Goal: Task Accomplishment & Management: Use online tool/utility

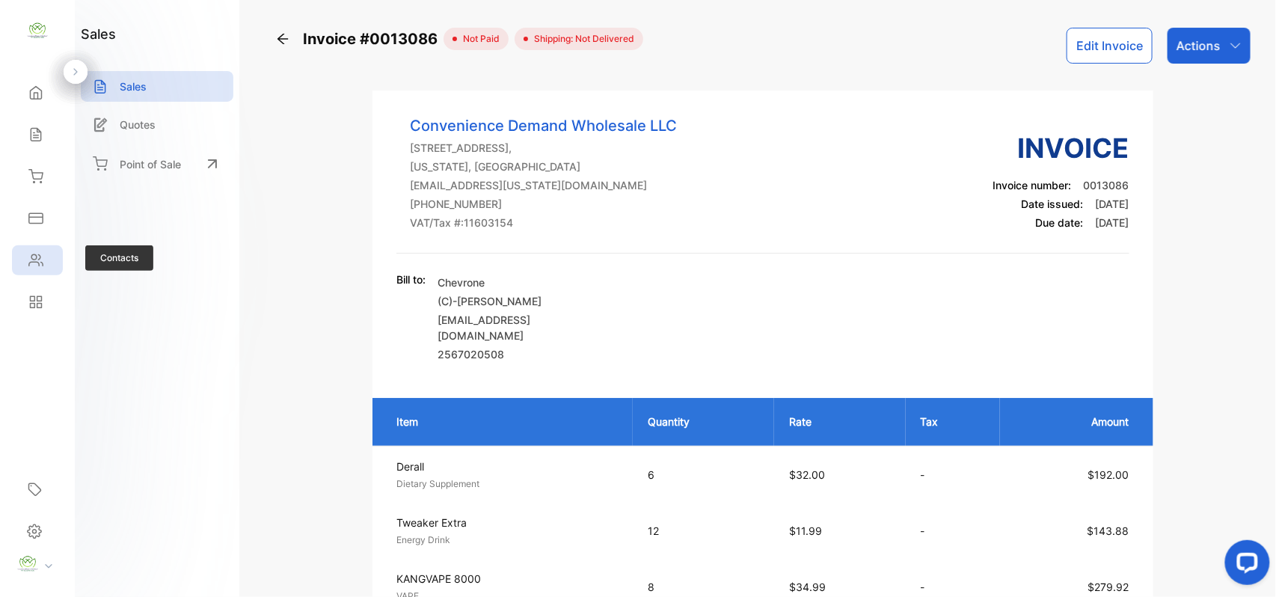
click at [46, 273] on div "Contacts" at bounding box center [37, 260] width 51 height 30
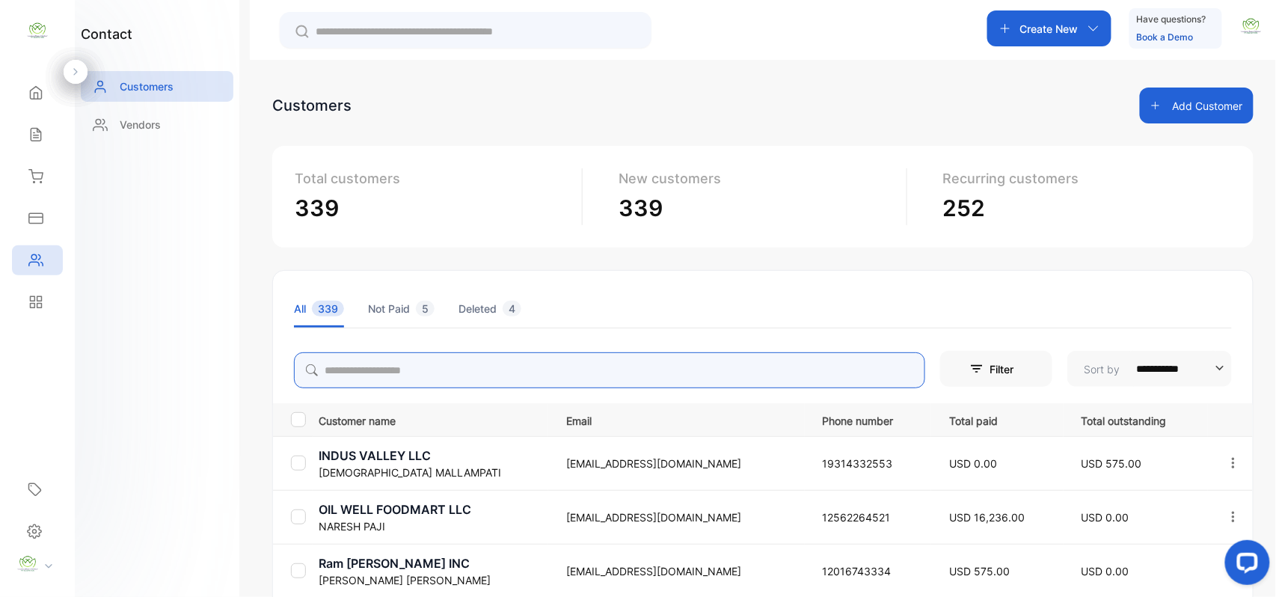
click at [368, 357] on input "search" at bounding box center [609, 370] width 631 height 36
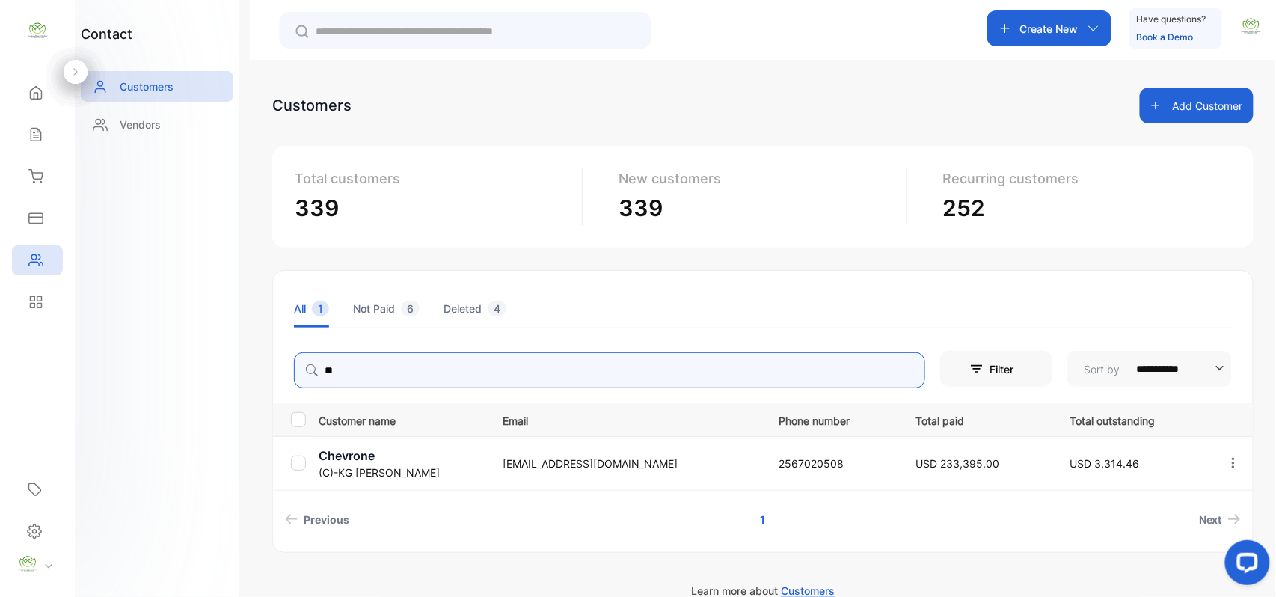
type input "**"
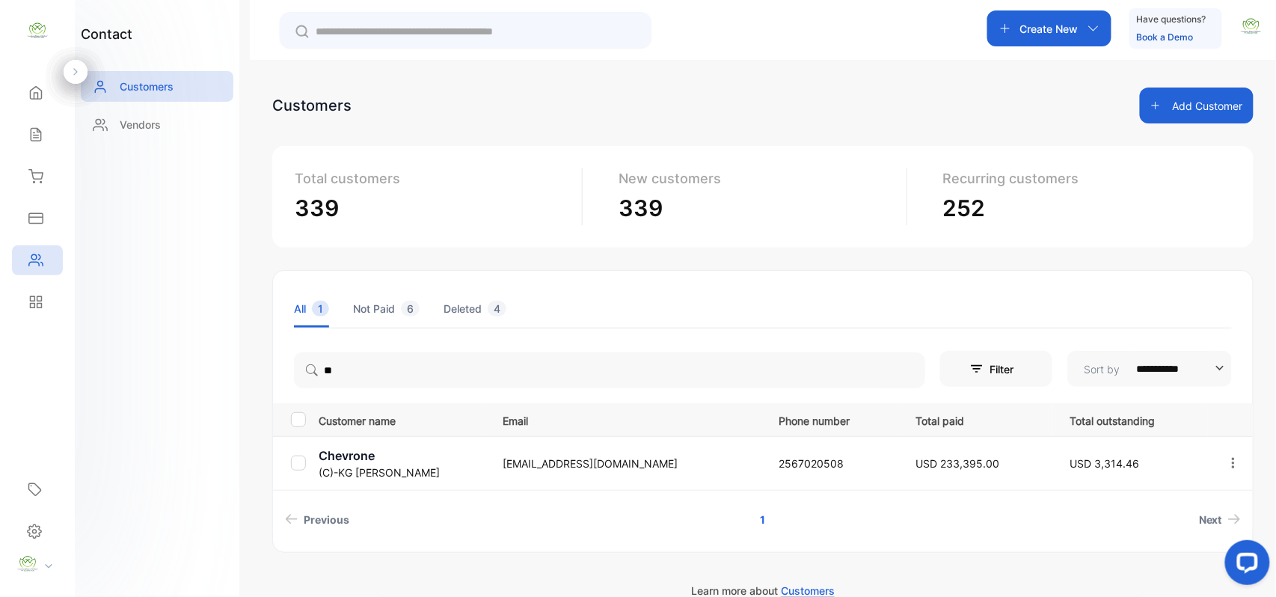
click at [193, 377] on div "contact Customers Vendors" at bounding box center [157, 298] width 164 height 597
click at [357, 461] on p "Chevrone" at bounding box center [401, 455] width 165 height 18
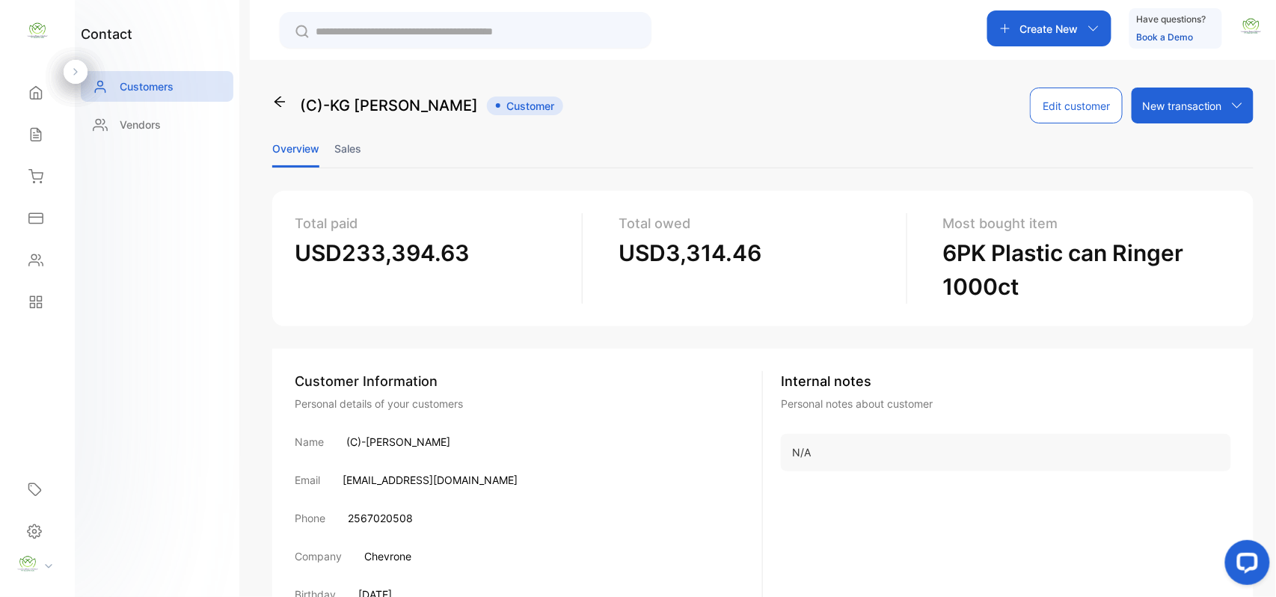
click at [351, 138] on li "Sales" at bounding box center [347, 148] width 27 height 38
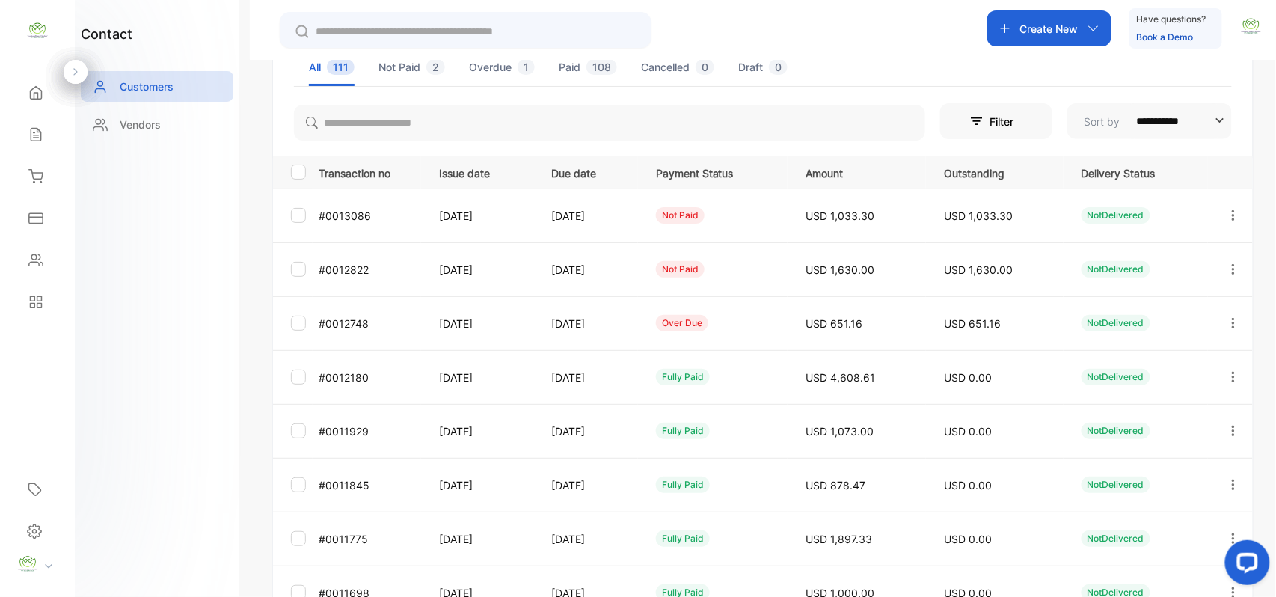
scroll to position [232, 0]
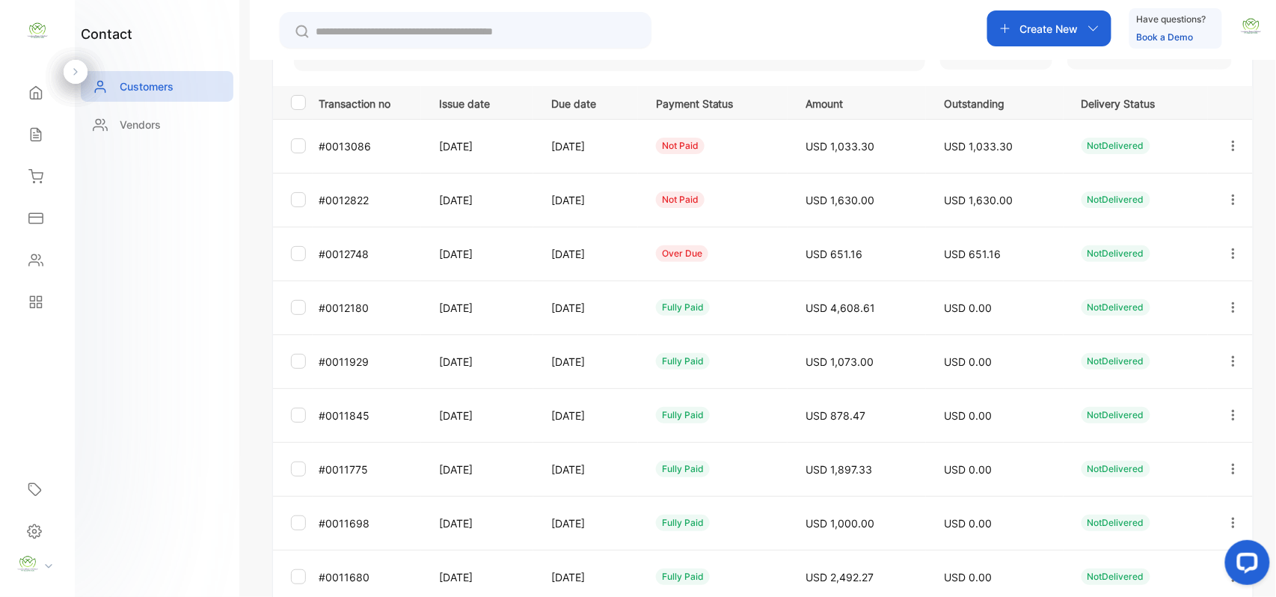
click at [1230, 255] on icon "button" at bounding box center [1232, 253] width 13 height 13
click at [1163, 336] on span "Add payment" at bounding box center [1131, 342] width 76 height 18
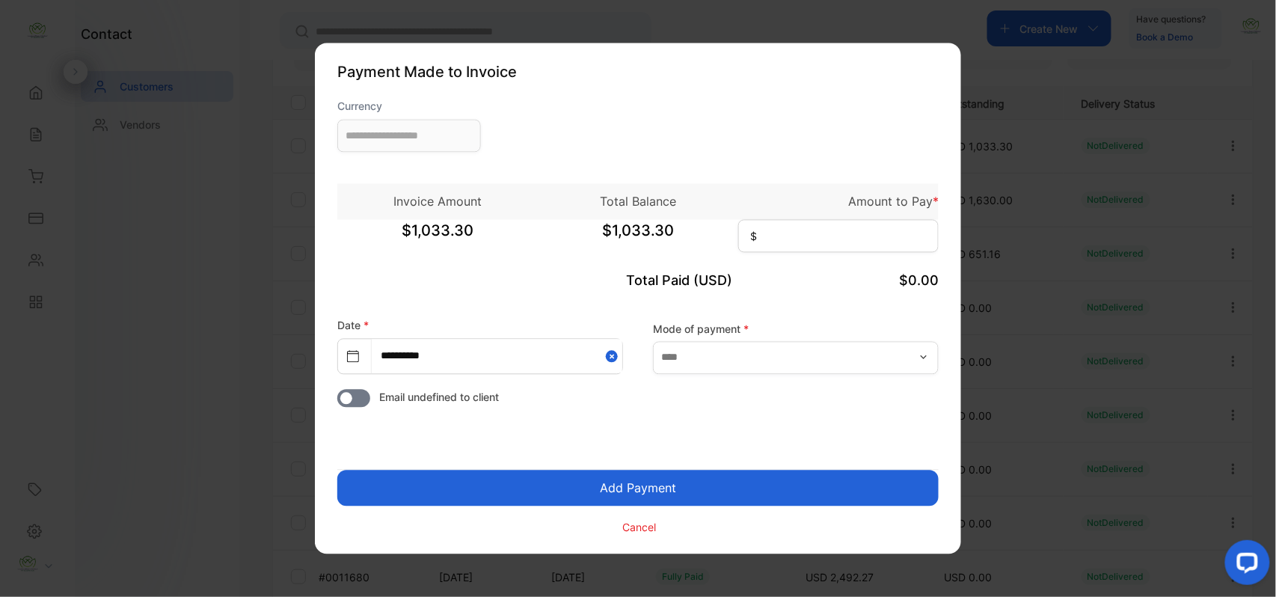
type input "**********"
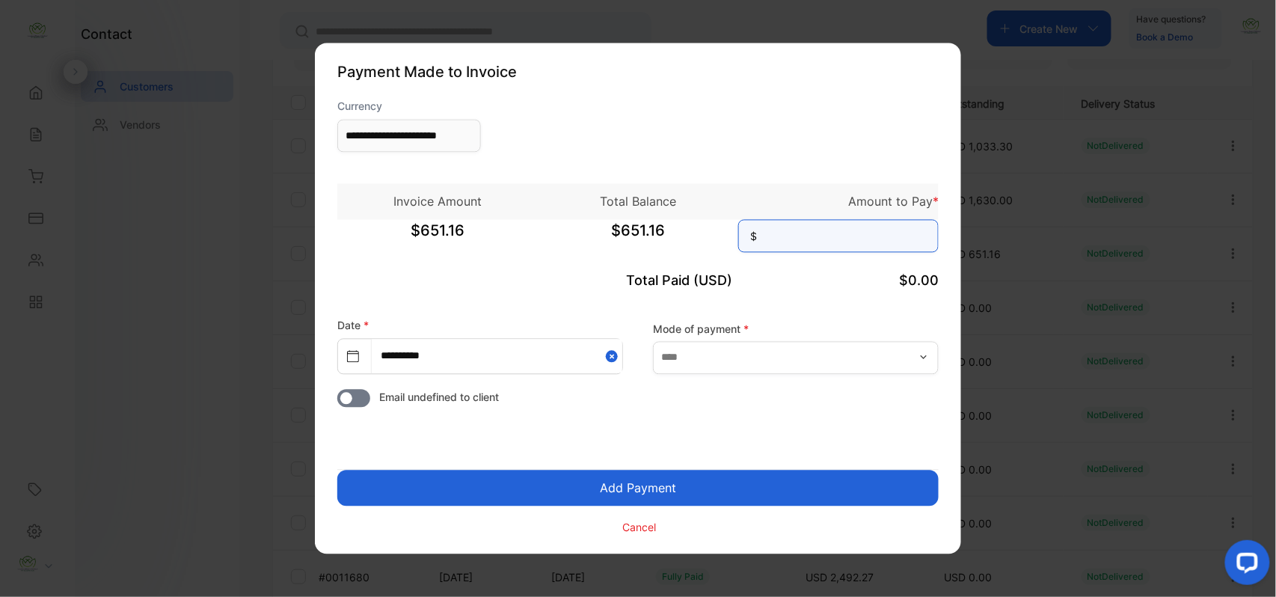
click at [802, 230] on input at bounding box center [838, 236] width 200 height 33
type input "******"
click at [337, 470] on button "Add Payment" at bounding box center [637, 488] width 601 height 36
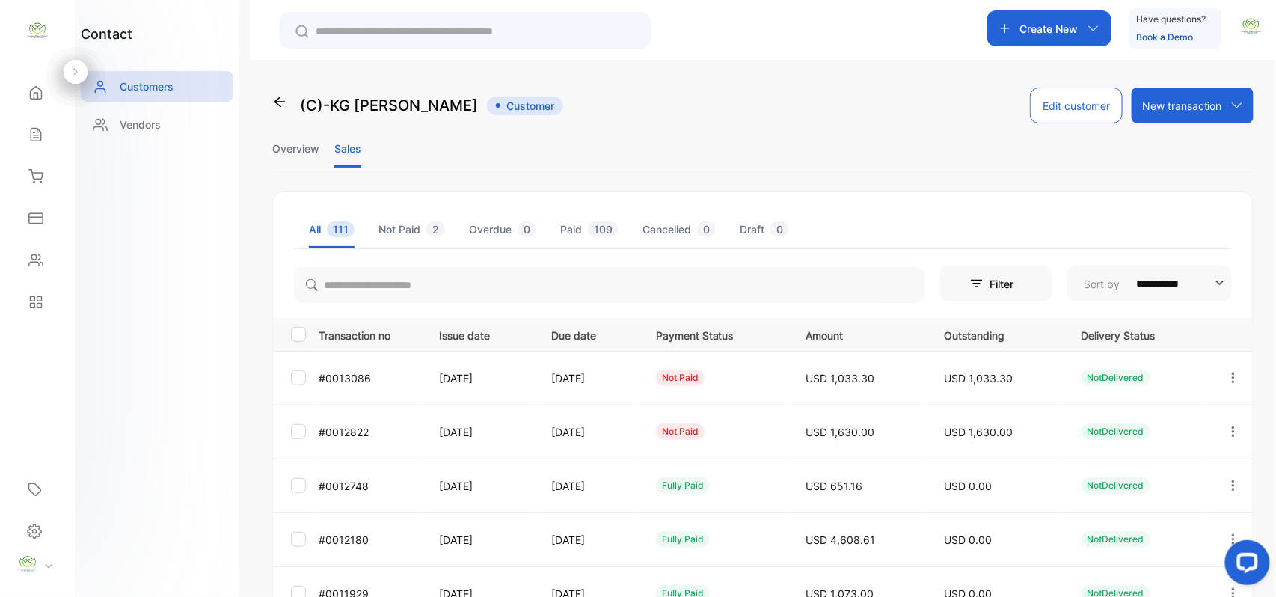
click at [1227, 422] on button "button" at bounding box center [1232, 431] width 13 height 36
click at [1116, 523] on span "Add payment" at bounding box center [1131, 520] width 76 height 18
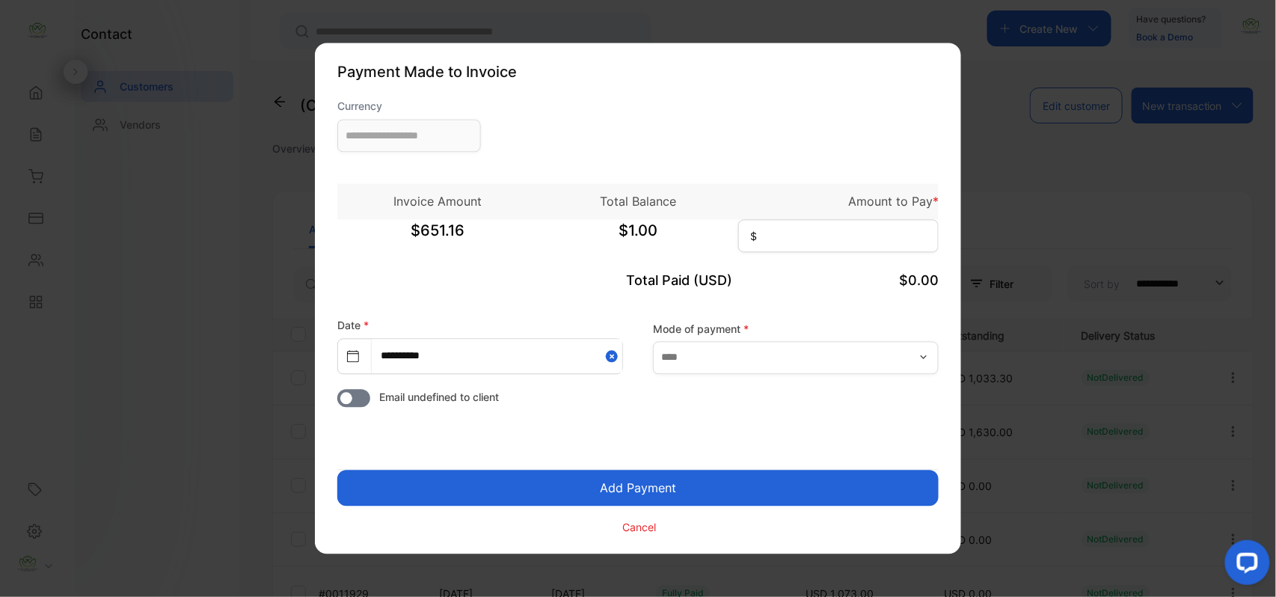
type input "**********"
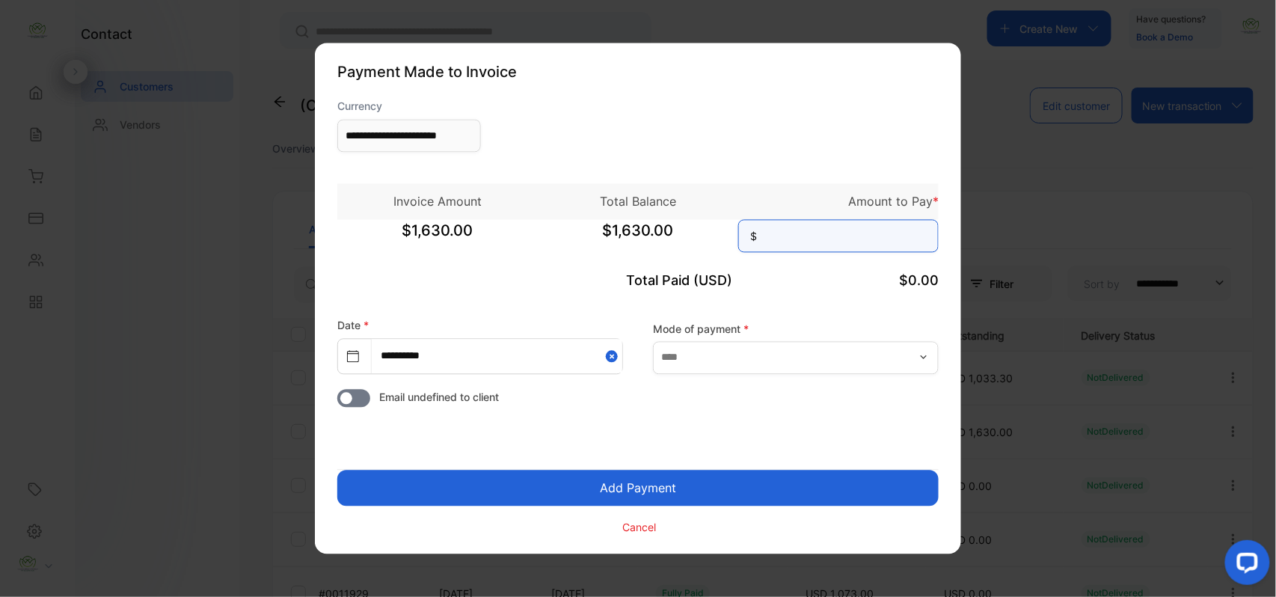
click at [819, 238] on input at bounding box center [838, 236] width 200 height 33
type input "*****"
click at [337, 470] on button "Add Payment" at bounding box center [637, 488] width 601 height 36
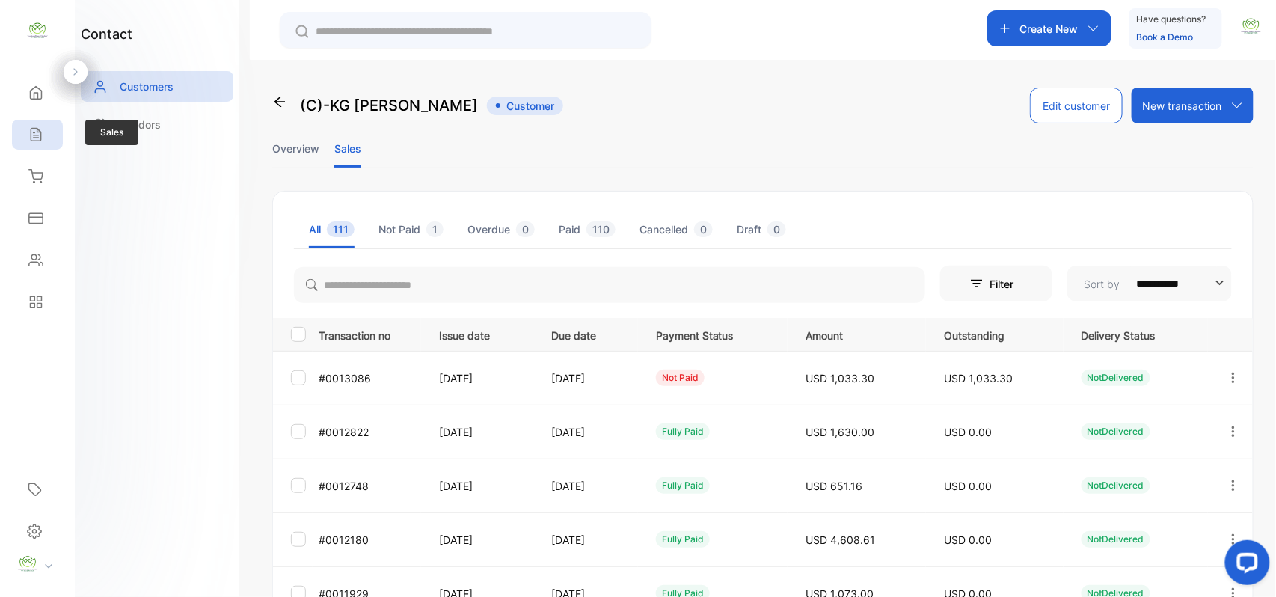
drag, startPoint x: 43, startPoint y: 138, endPoint x: 55, endPoint y: 132, distance: 13.4
click at [46, 138] on div "Sales" at bounding box center [37, 135] width 51 height 30
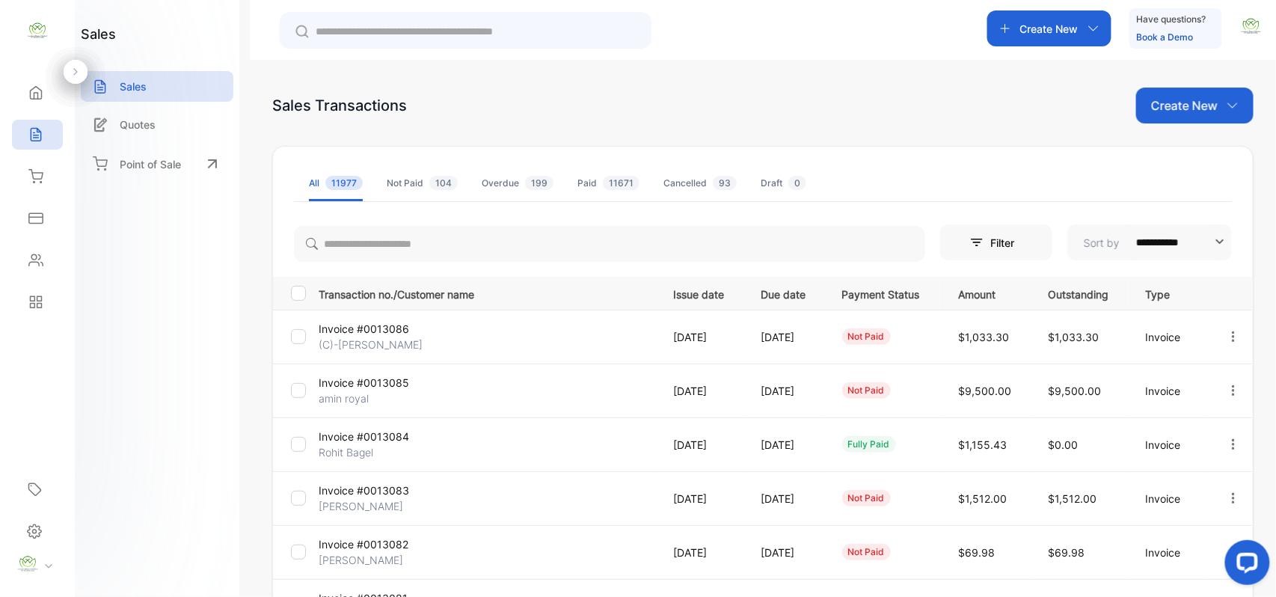
click at [865, 55] on div "Create New Have questions? Book a Demo" at bounding box center [763, 30] width 1026 height 60
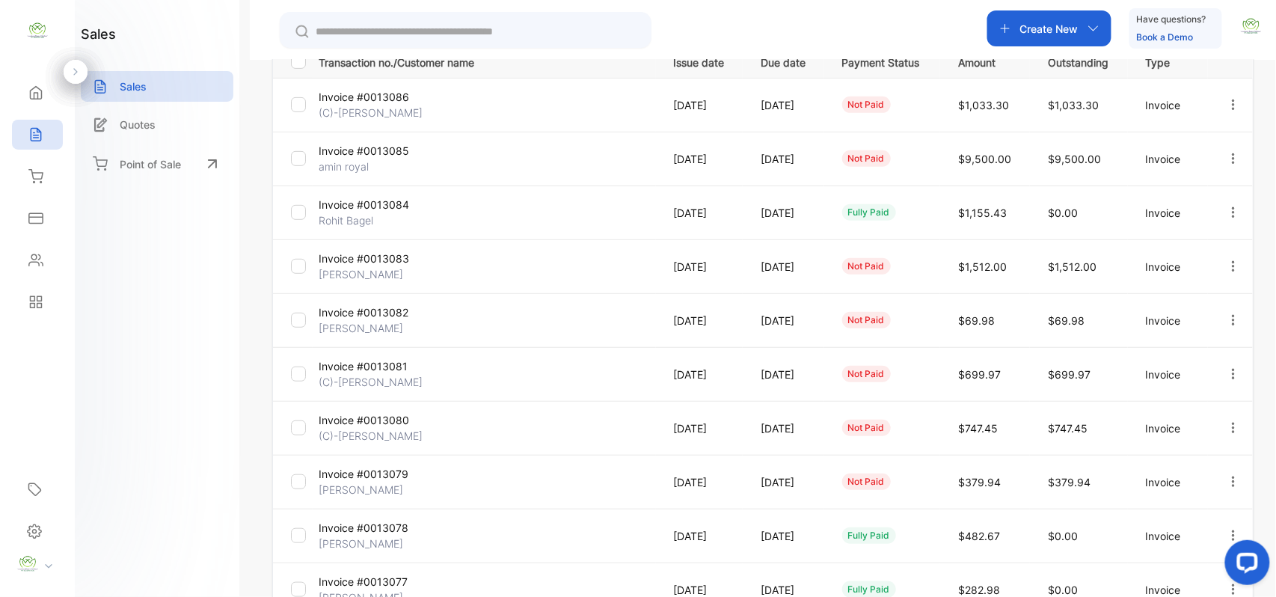
scroll to position [384, 0]
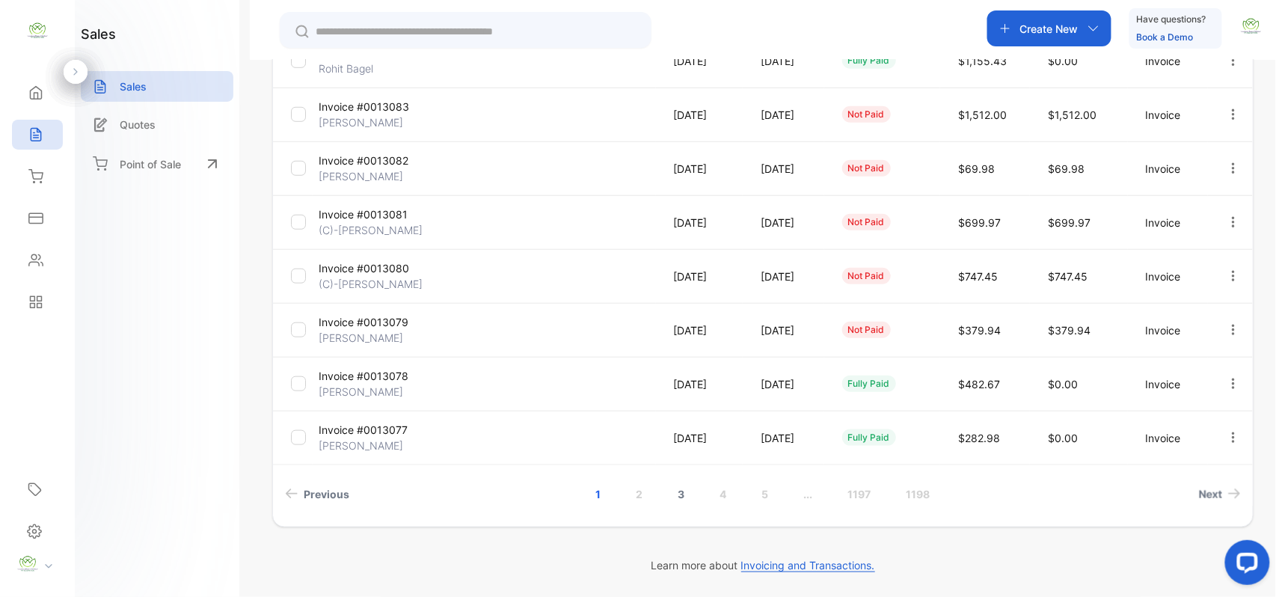
click at [638, 494] on link "2" at bounding box center [639, 494] width 43 height 28
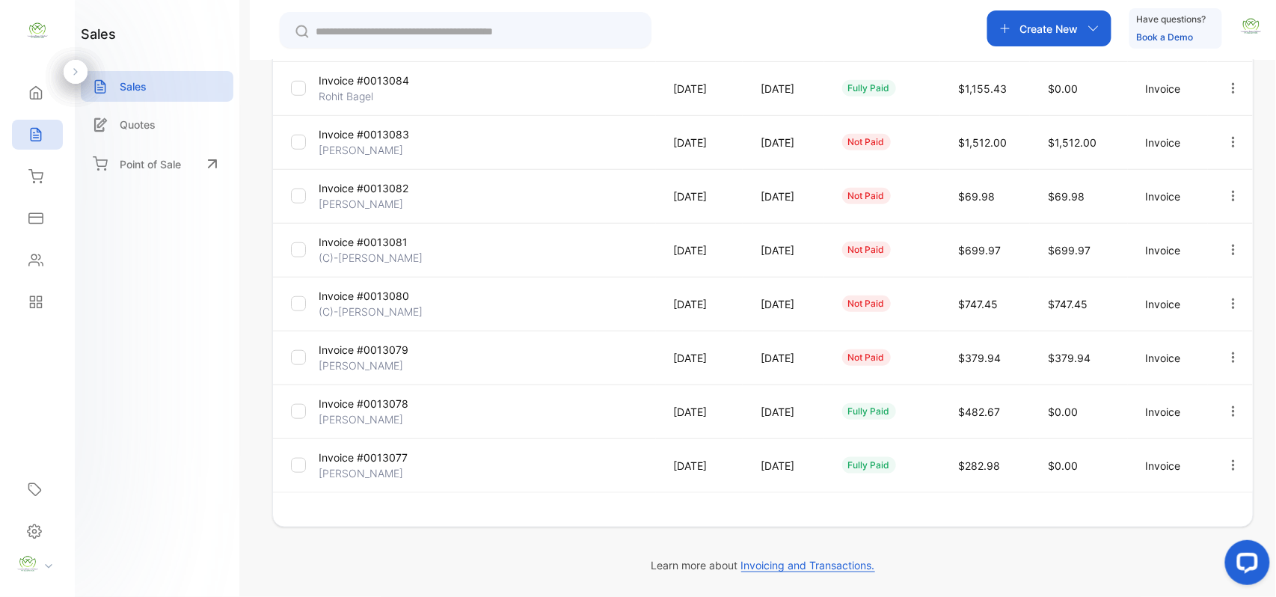
scroll to position [356, 0]
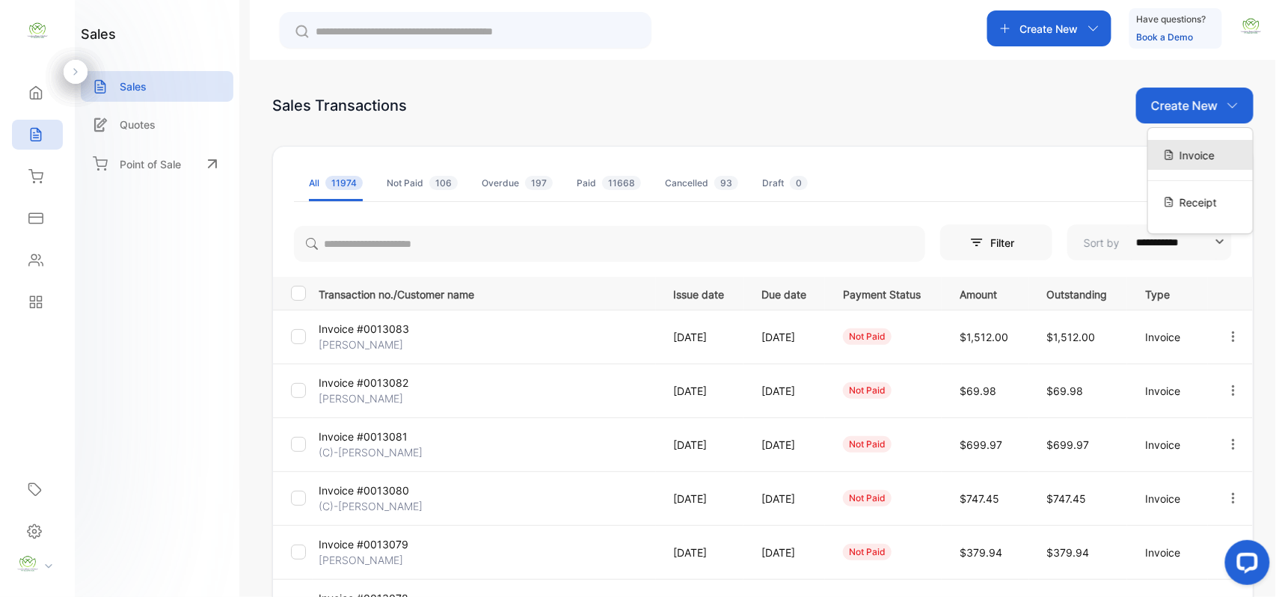
click at [1171, 153] on div "Invoice" at bounding box center [1200, 155] width 105 height 30
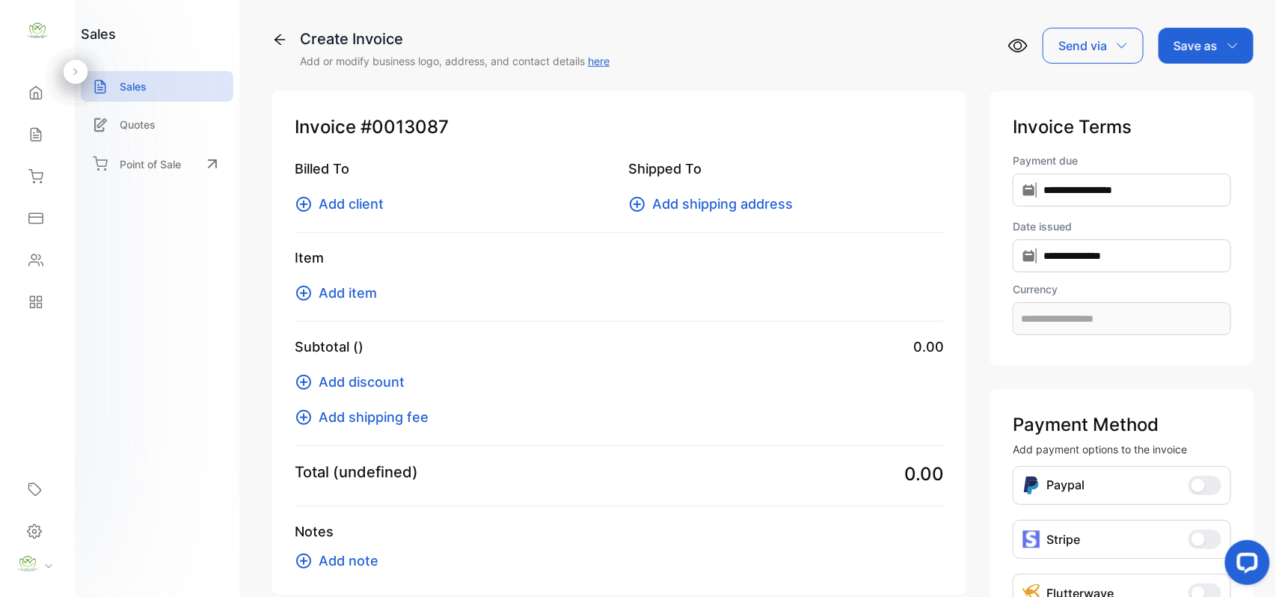
type input "**********"
click at [368, 195] on span "Add client" at bounding box center [351, 204] width 65 height 20
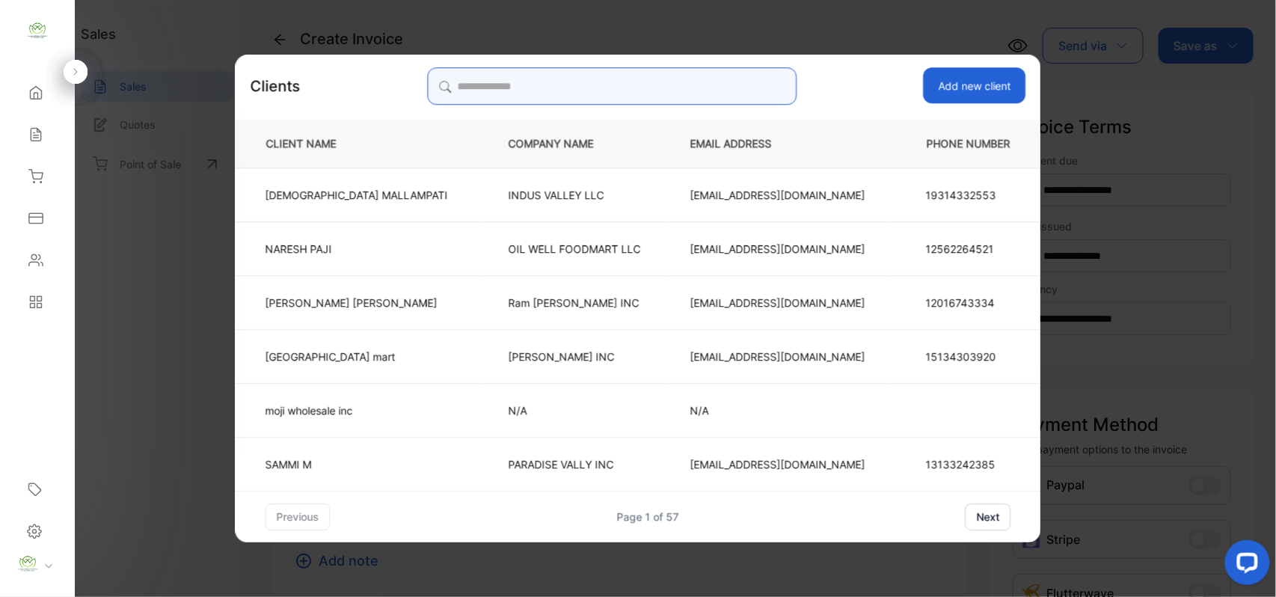
click at [632, 93] on input "search" at bounding box center [611, 85] width 369 height 37
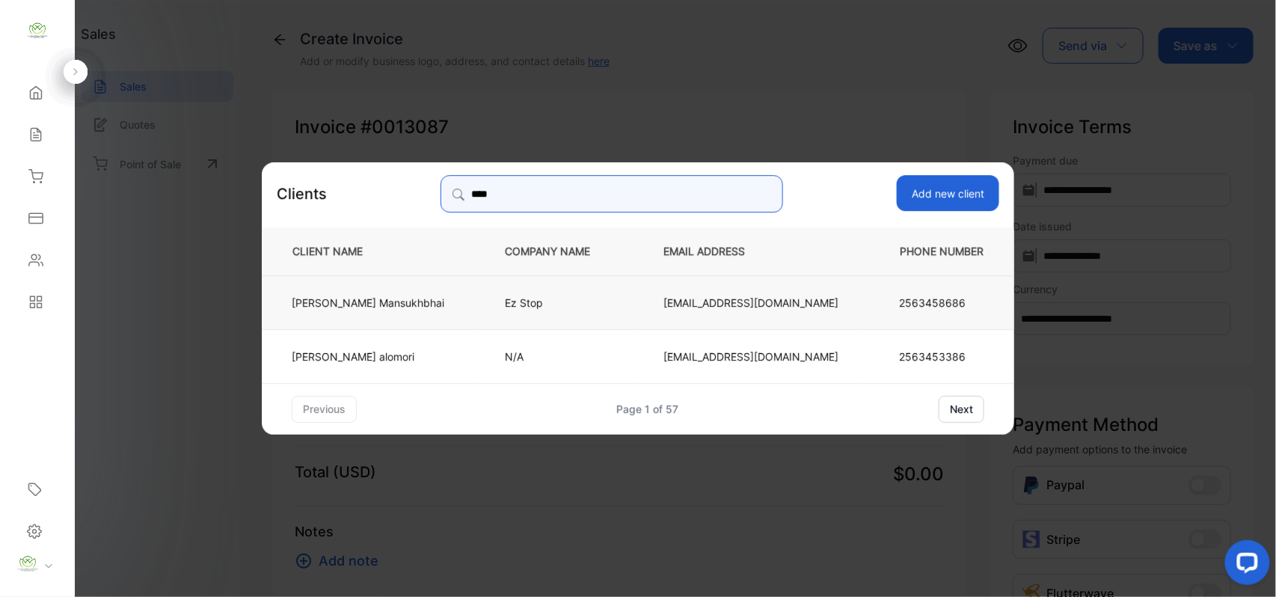
type input "****"
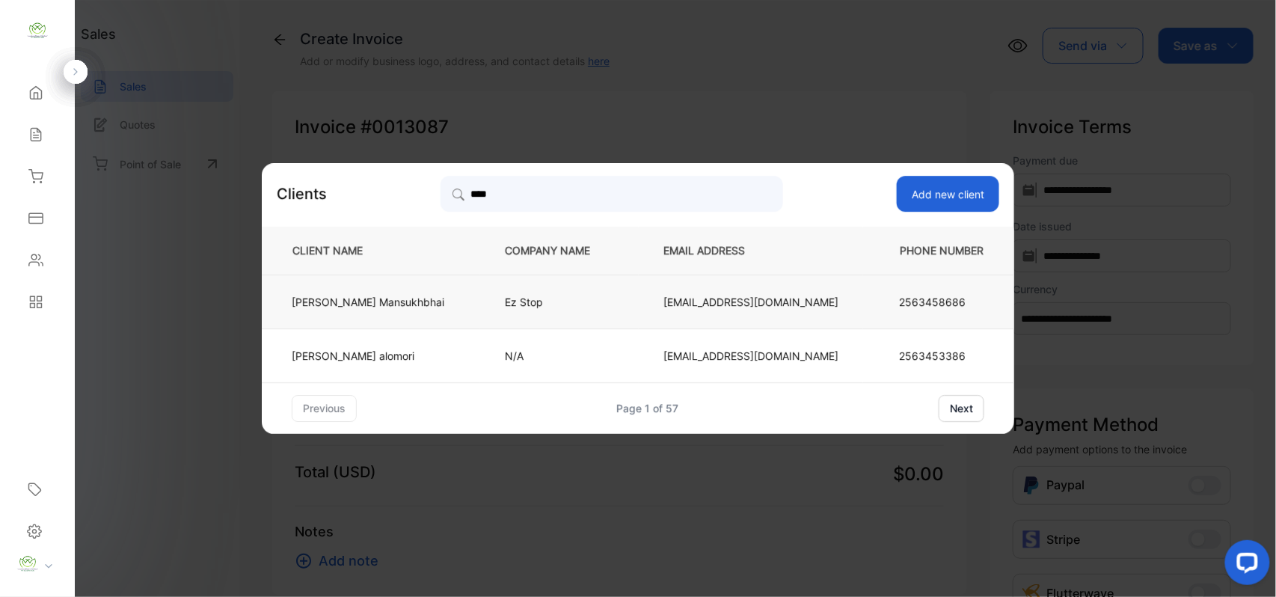
click at [437, 297] on p "Hirenkumar Mansukhbhai" at bounding box center [368, 302] width 153 height 16
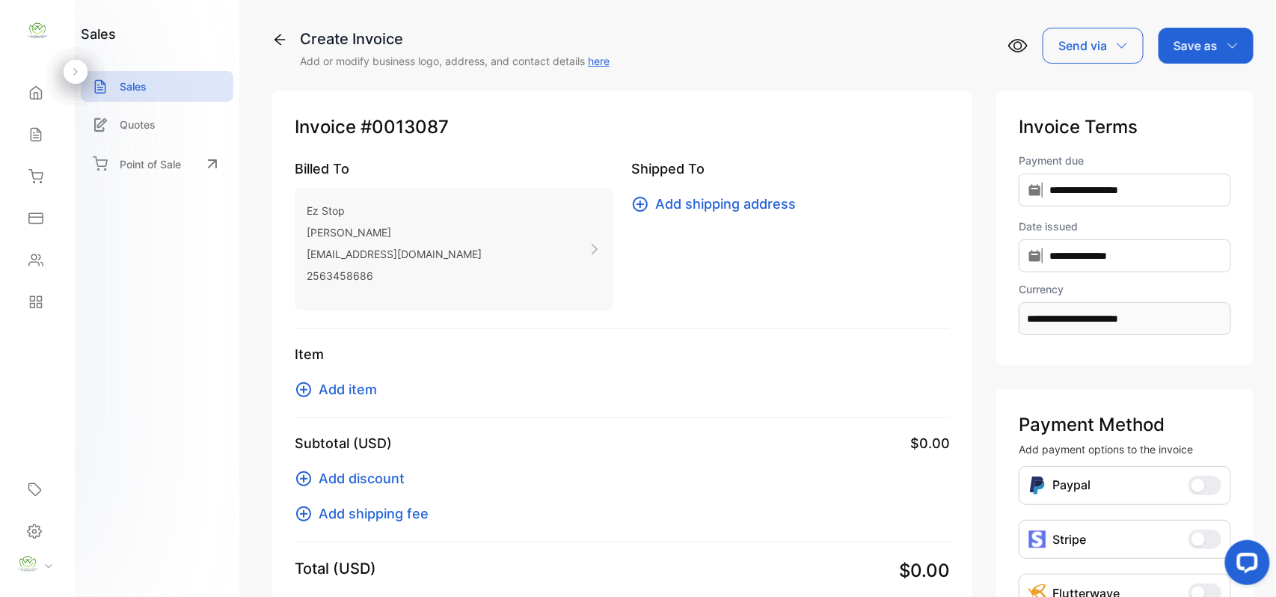
click at [338, 393] on span "Add item" at bounding box center [348, 389] width 58 height 20
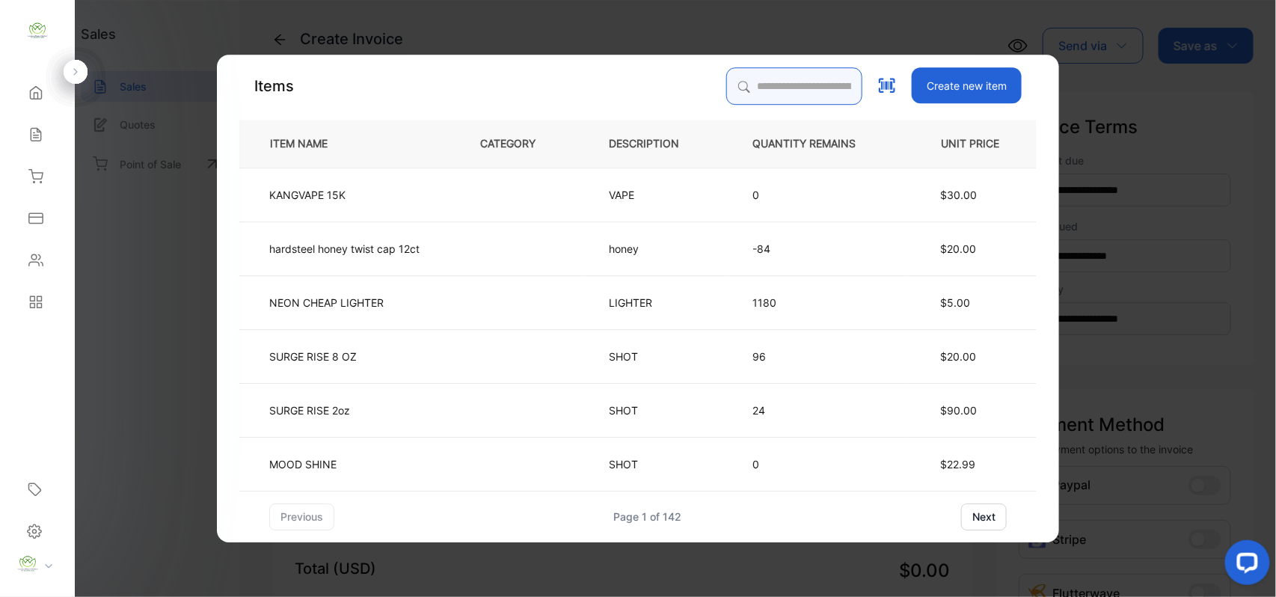
click at [734, 99] on input "search" at bounding box center [794, 85] width 136 height 37
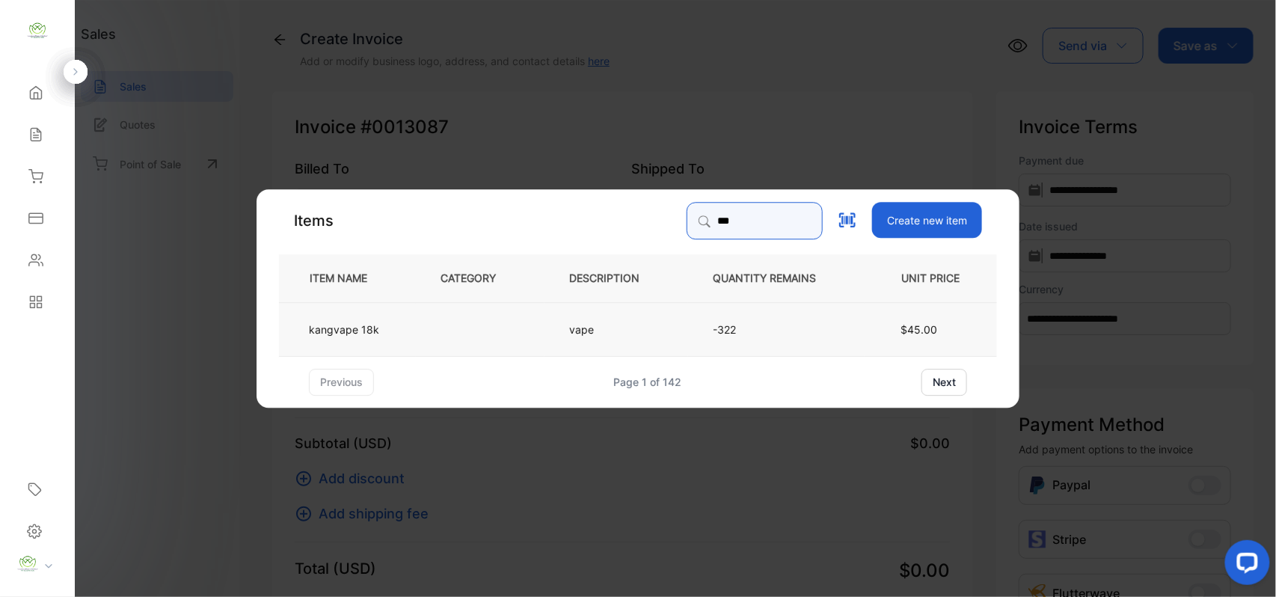
type input "***"
click at [374, 325] on p "kangvape 18k" at bounding box center [344, 329] width 70 height 16
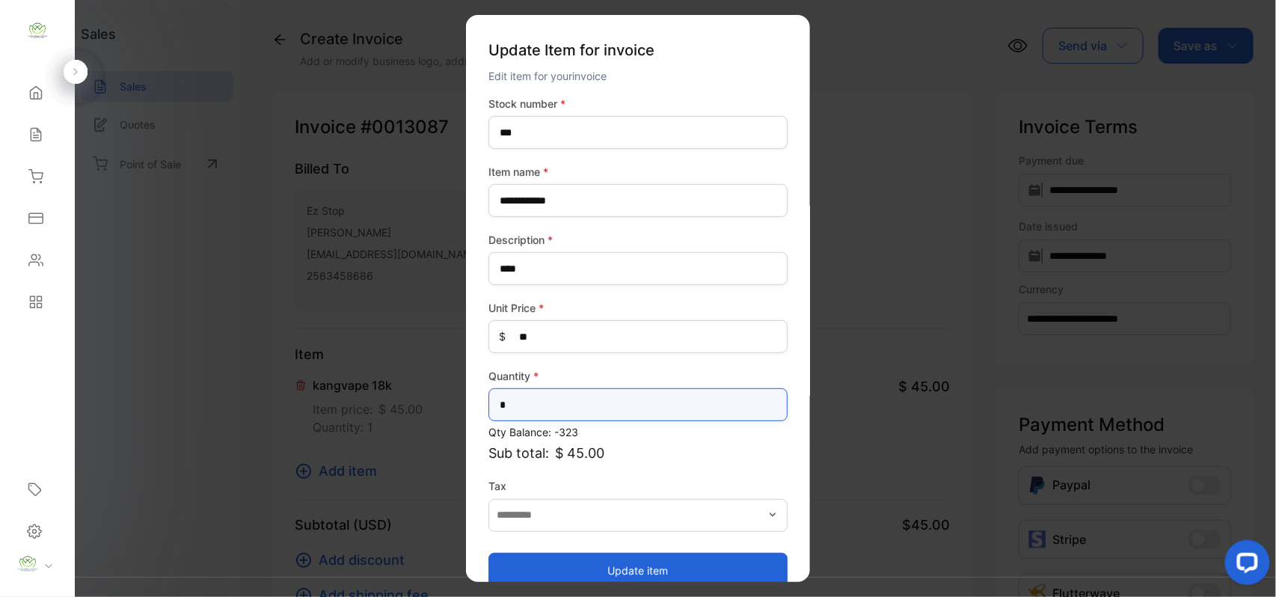
click at [536, 398] on input "*" at bounding box center [637, 404] width 299 height 33
type input "*"
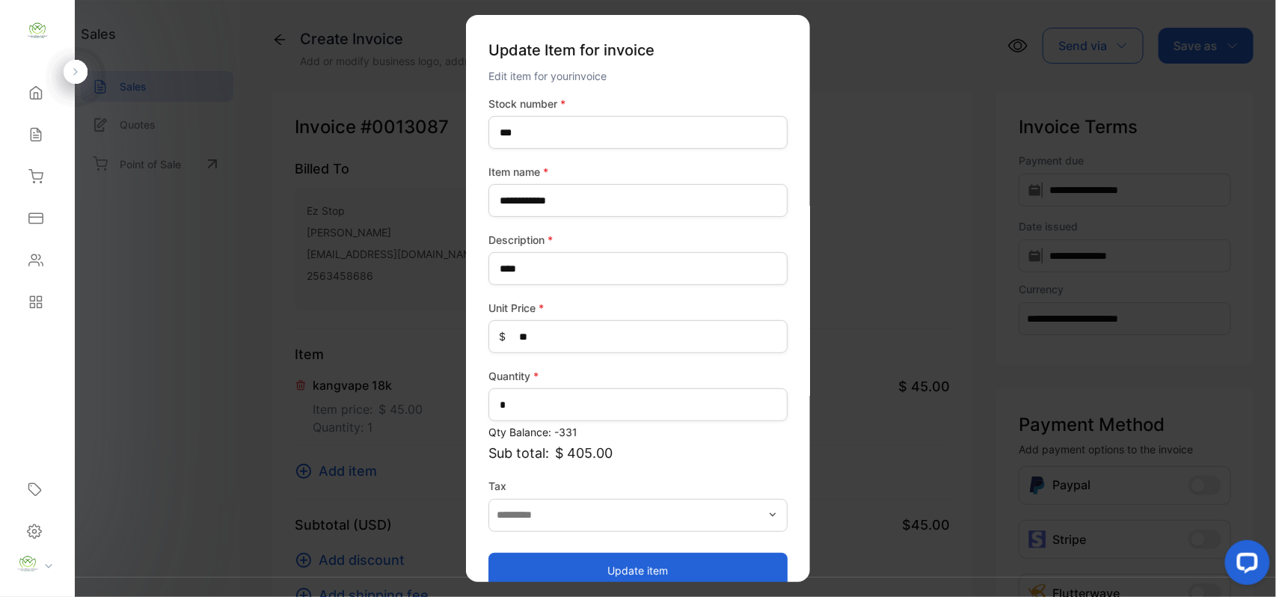
click at [521, 572] on button "Update item" at bounding box center [637, 570] width 299 height 36
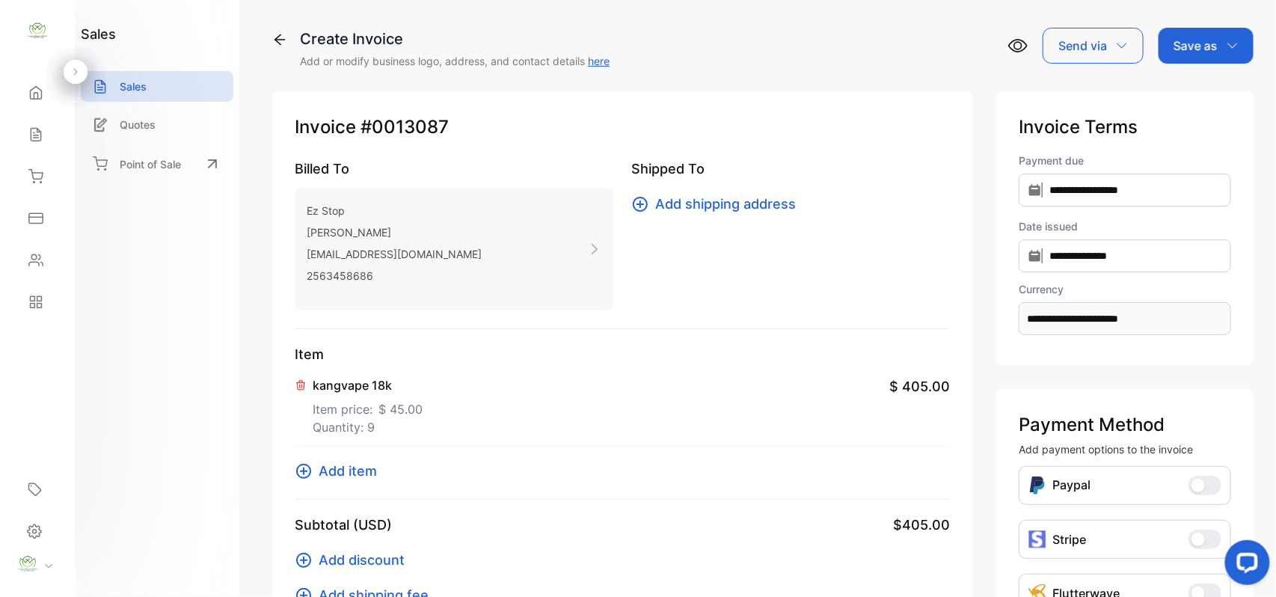
click at [341, 473] on span "Add item" at bounding box center [348, 471] width 58 height 20
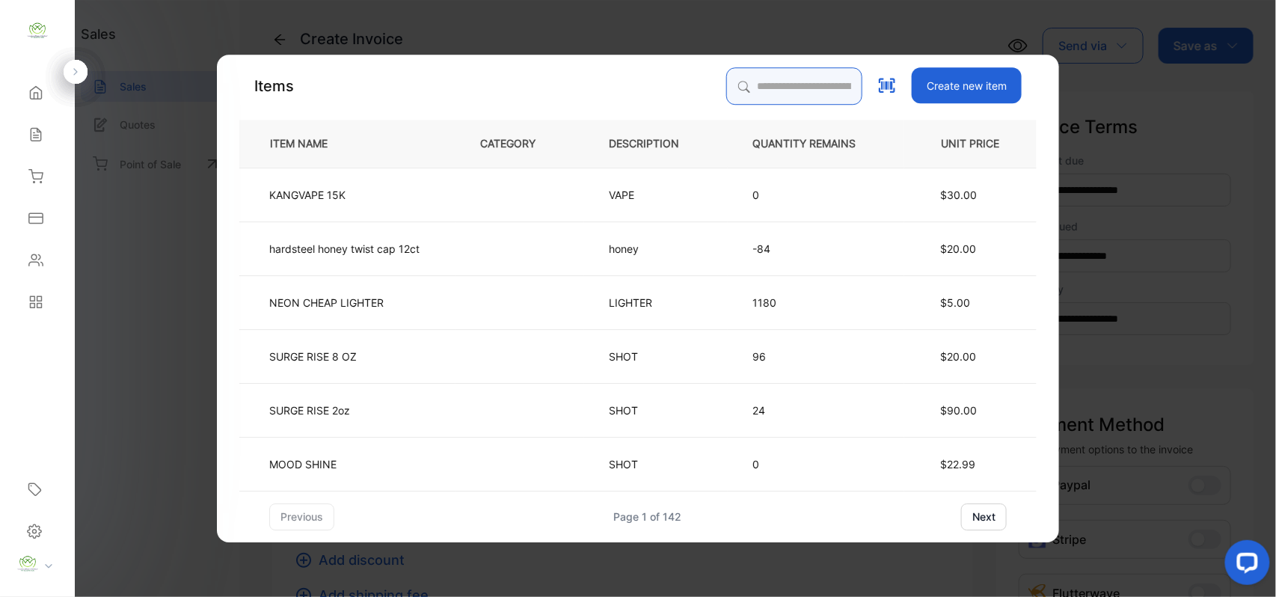
click at [763, 94] on input "search" at bounding box center [794, 85] width 136 height 37
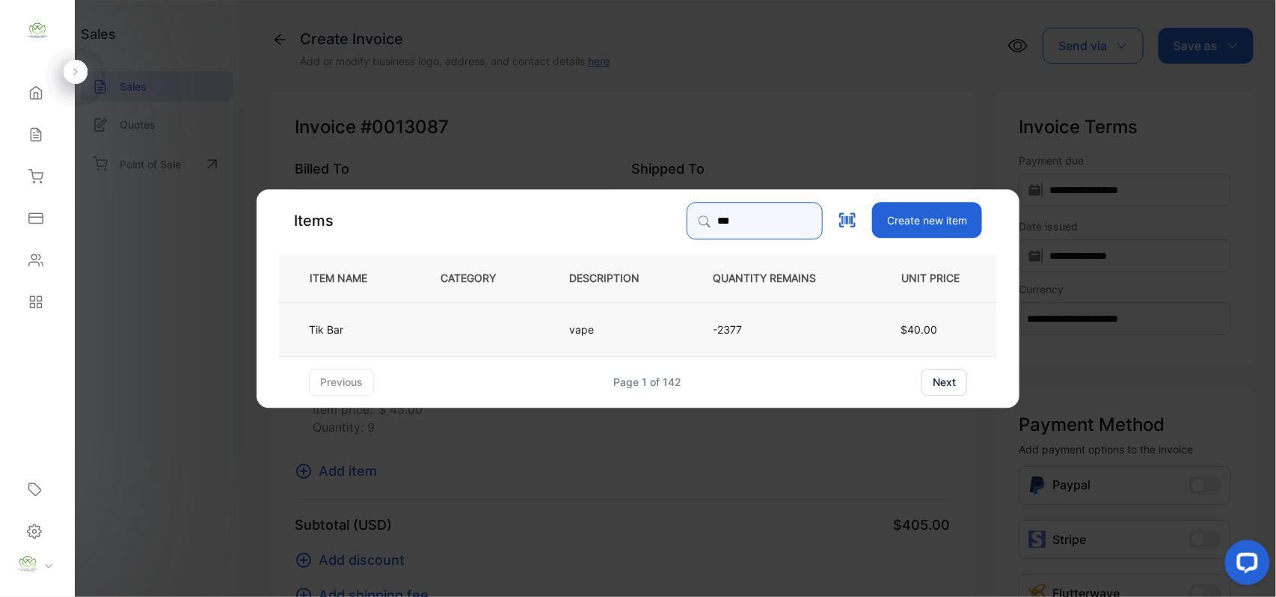
type input "***"
click at [363, 326] on td "Tik Bar" at bounding box center [347, 328] width 137 height 54
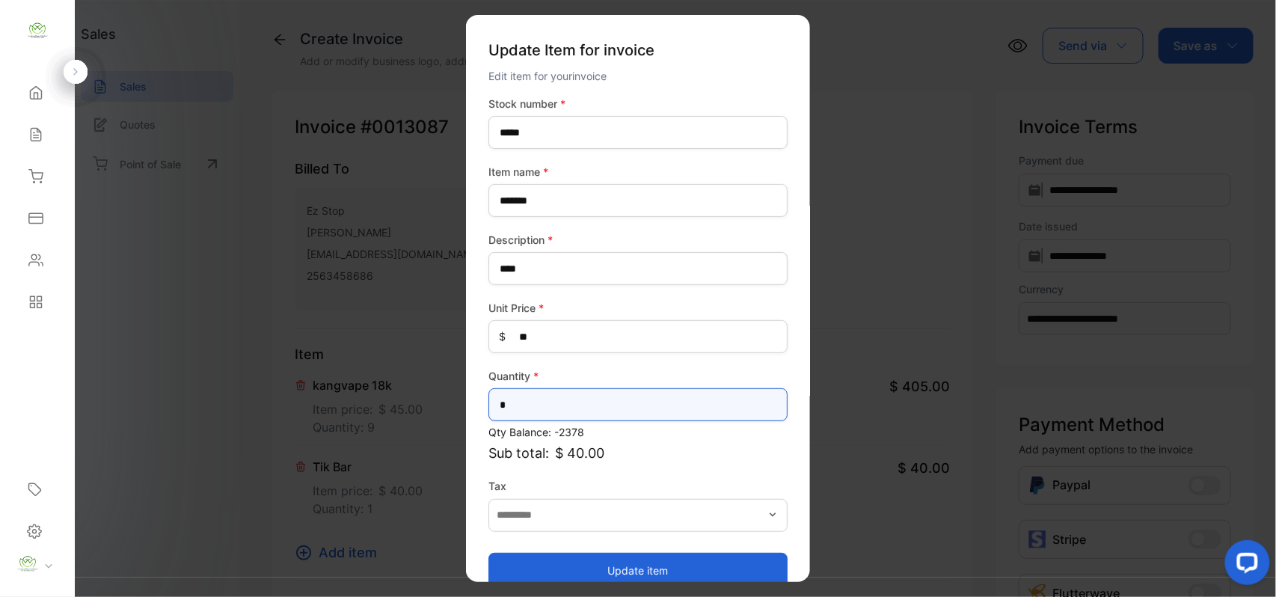
click at [531, 411] on input "*" at bounding box center [637, 404] width 299 height 33
type input "*"
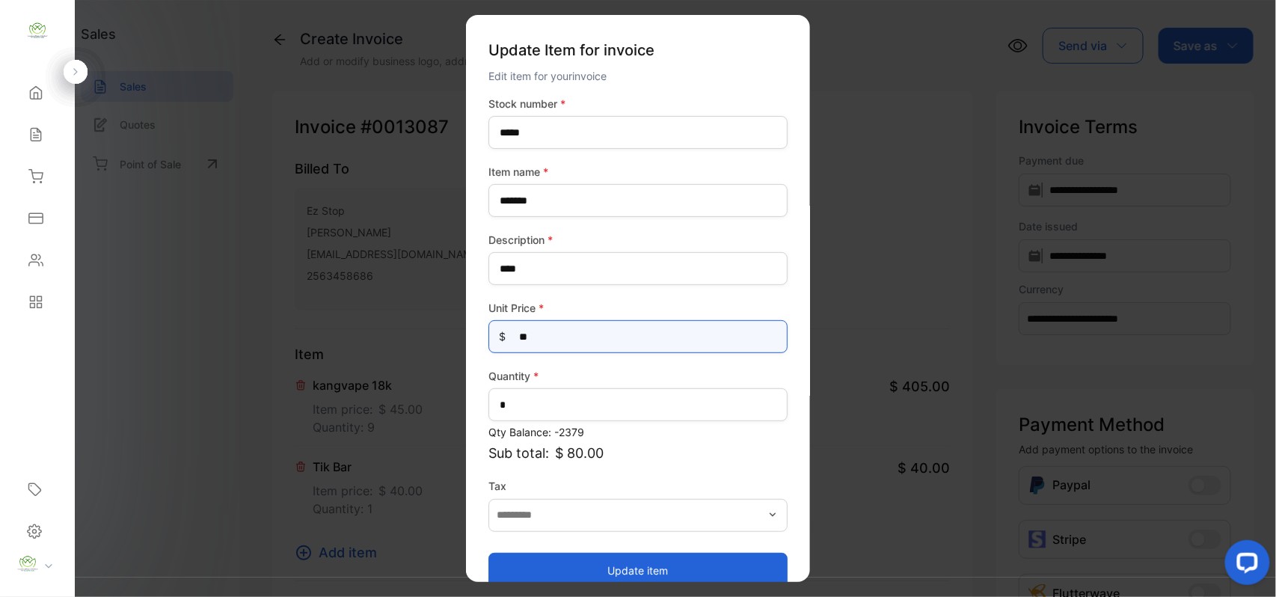
drag, startPoint x: 546, startPoint y: 344, endPoint x: 547, endPoint y: 327, distance: 16.5
click at [547, 327] on Price-inputprice "**" at bounding box center [637, 336] width 299 height 33
type Price-inputprice "*"
type Price-inputprice "**"
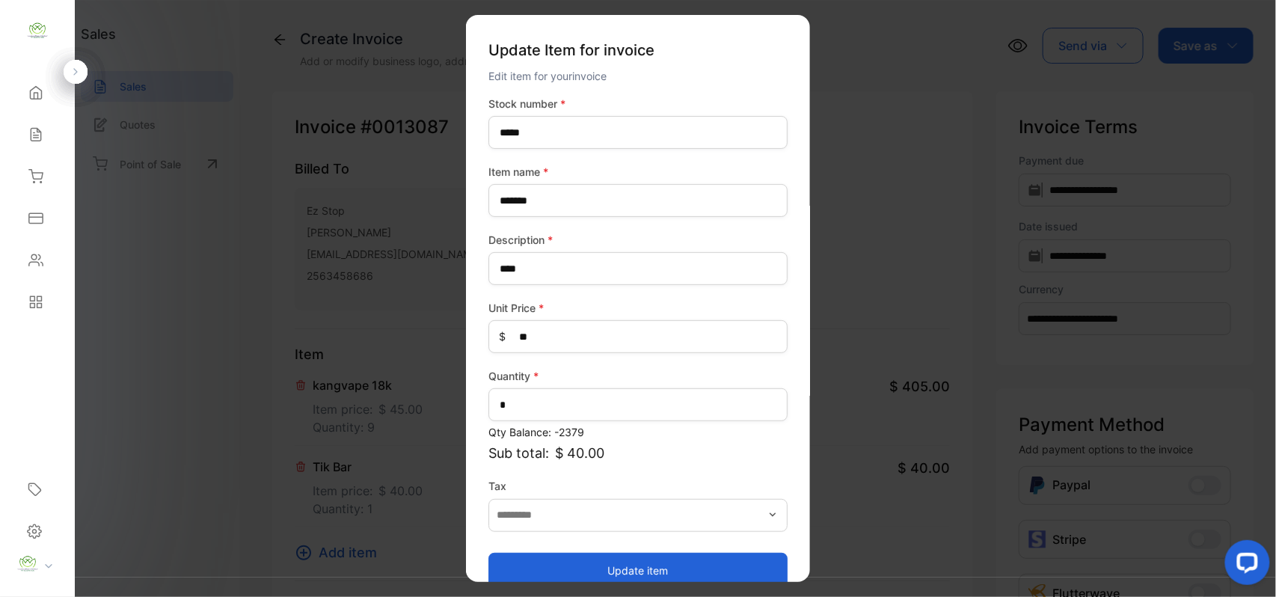
click at [639, 555] on button "Update item" at bounding box center [637, 570] width 299 height 36
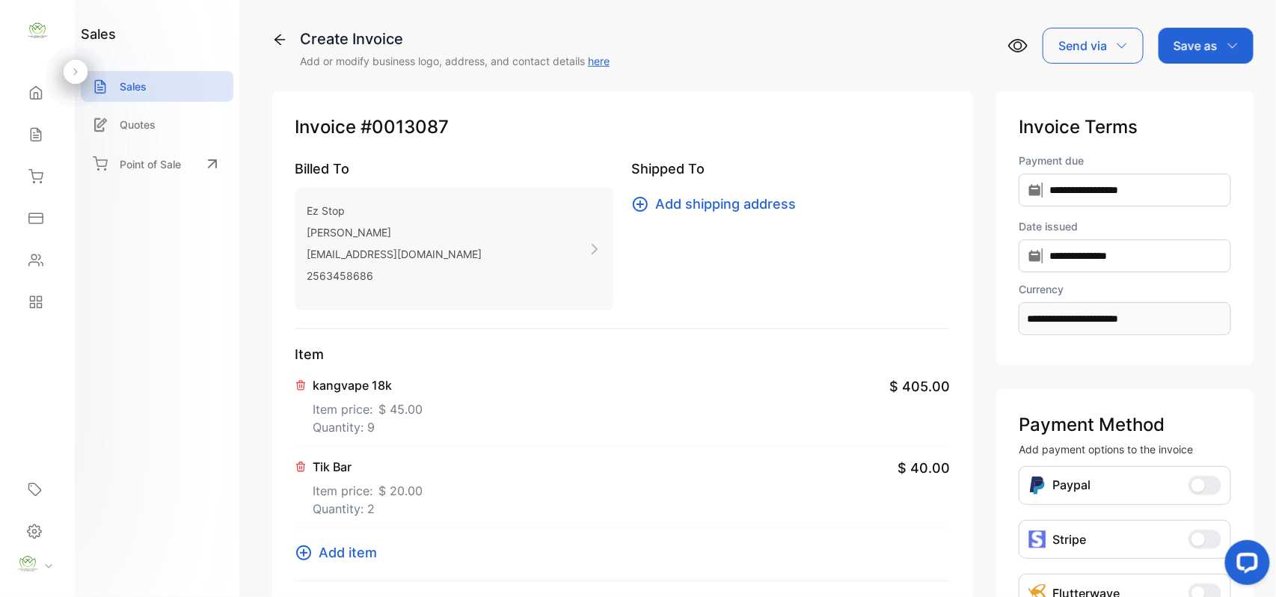
click at [1238, 40] on div "Save as" at bounding box center [1205, 46] width 95 height 36
click at [1228, 93] on div "Invoice" at bounding box center [1202, 95] width 86 height 30
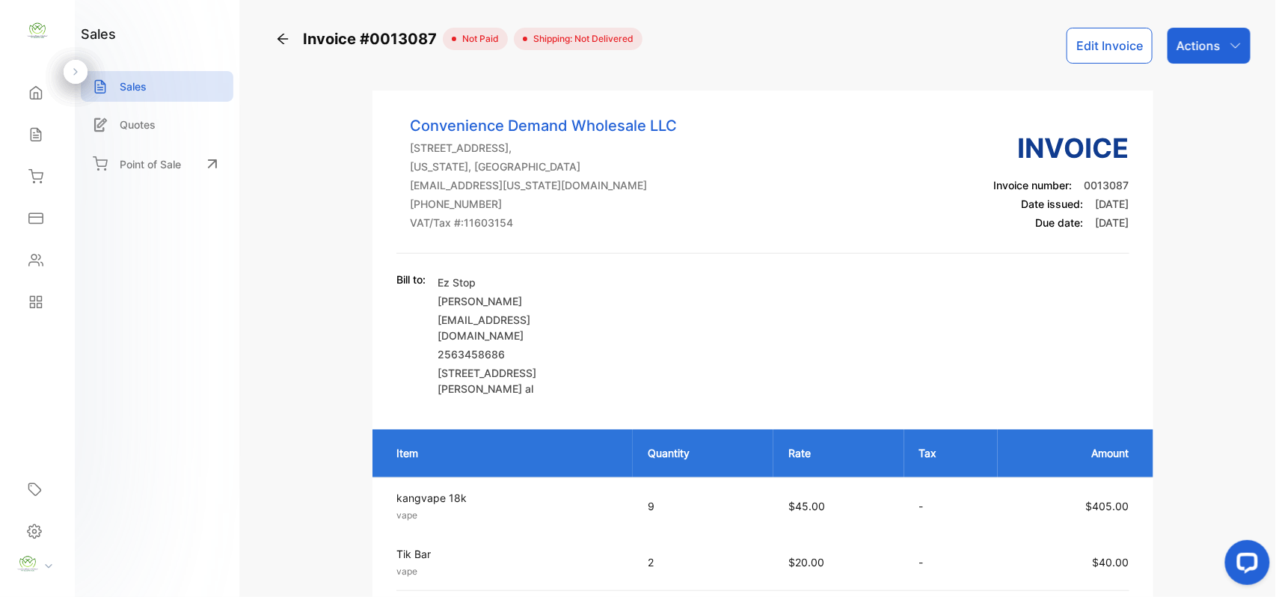
click at [1096, 30] on button "Edit Invoice" at bounding box center [1109, 46] width 86 height 36
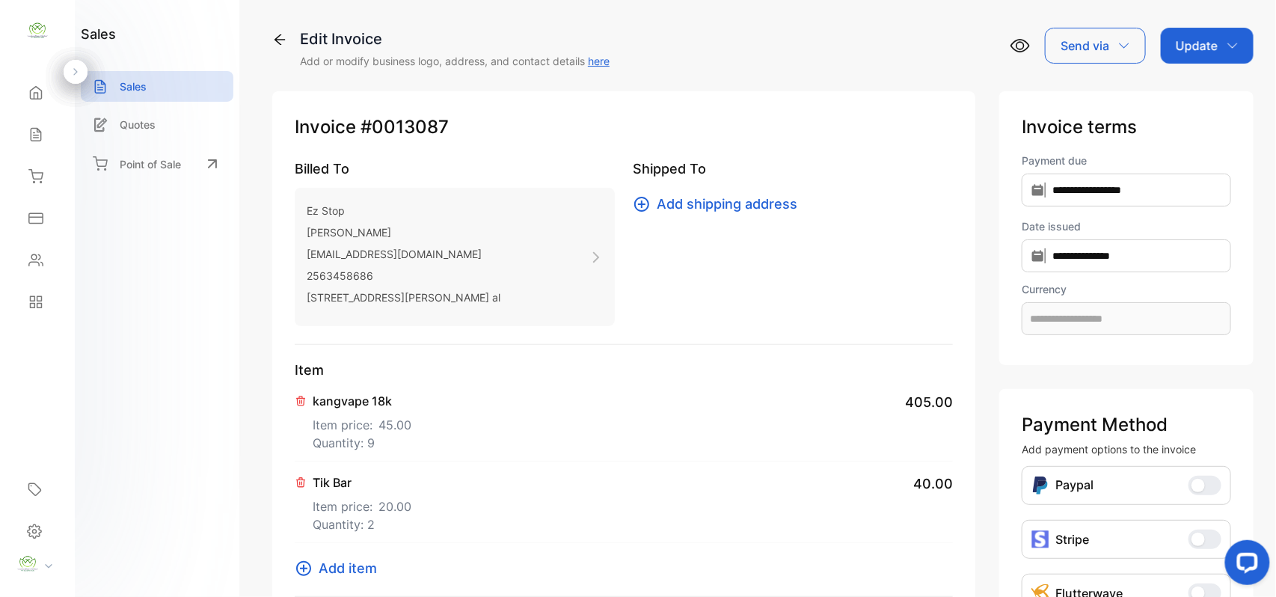
type input "**********"
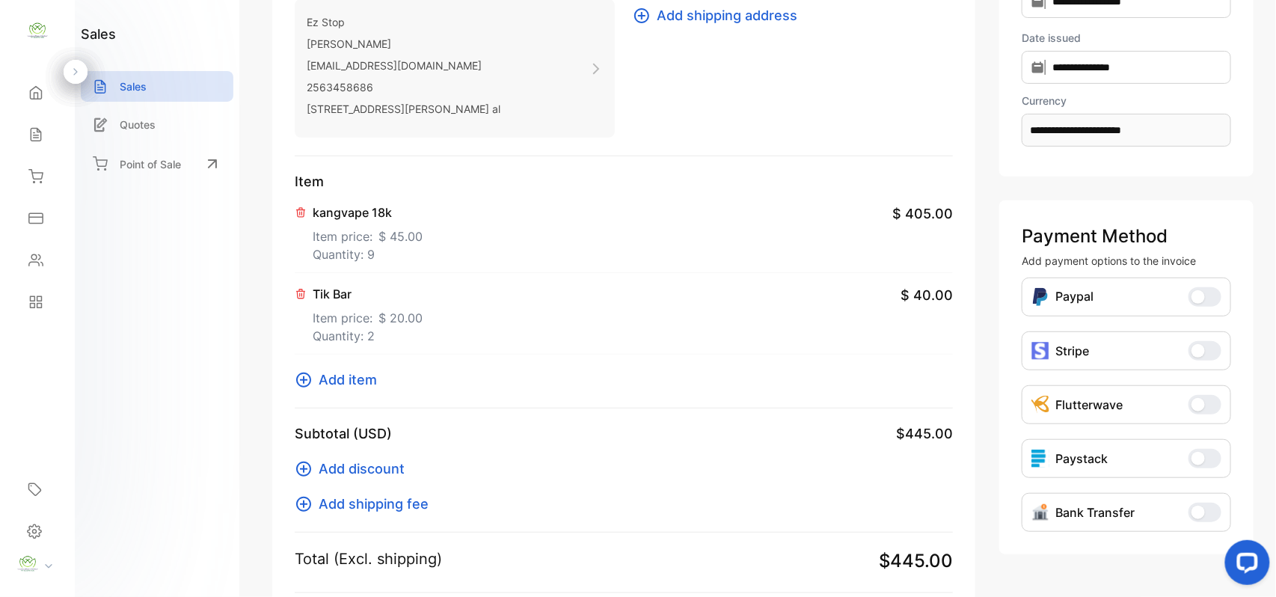
scroll to position [232, 0]
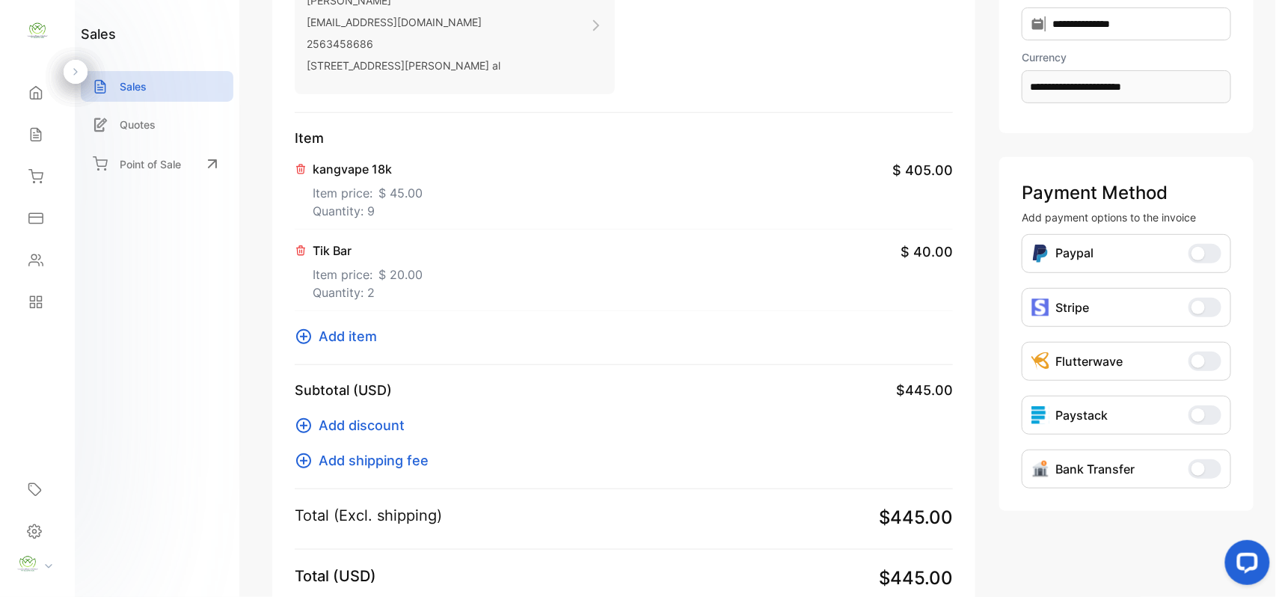
click at [342, 333] on span "Add item" at bounding box center [348, 336] width 58 height 20
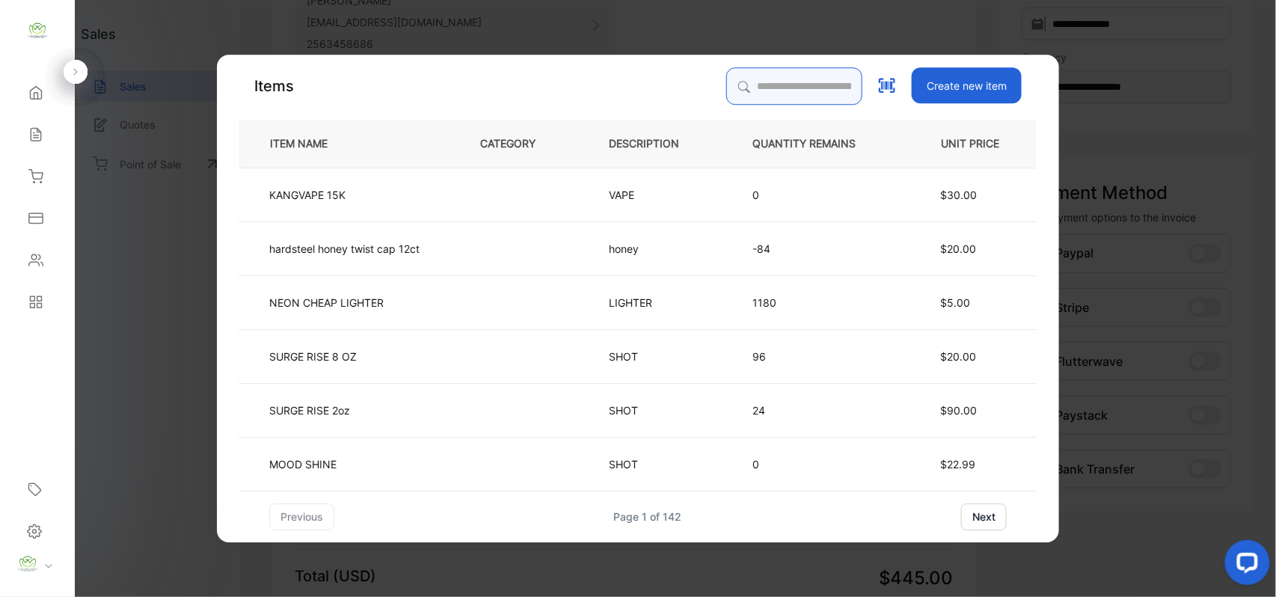
click at [824, 67] on input "search" at bounding box center [794, 85] width 136 height 37
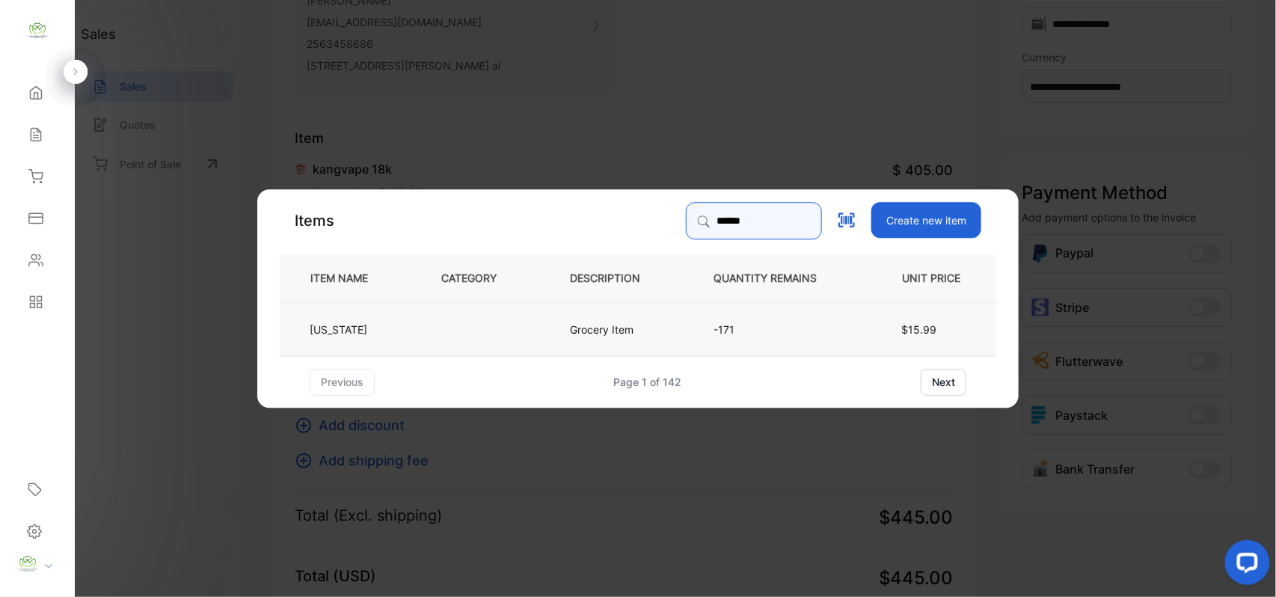
type input "******"
click at [562, 333] on td "Grocery Item" at bounding box center [617, 328] width 144 height 54
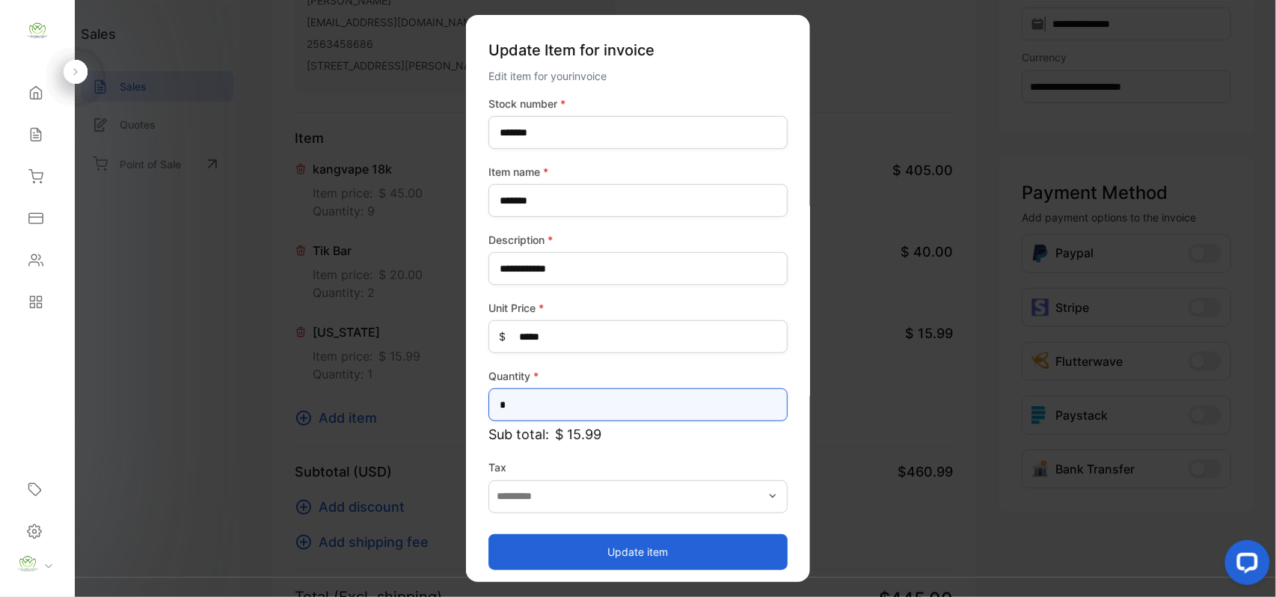
click at [598, 399] on input "*" at bounding box center [637, 404] width 299 height 33
type input "*"
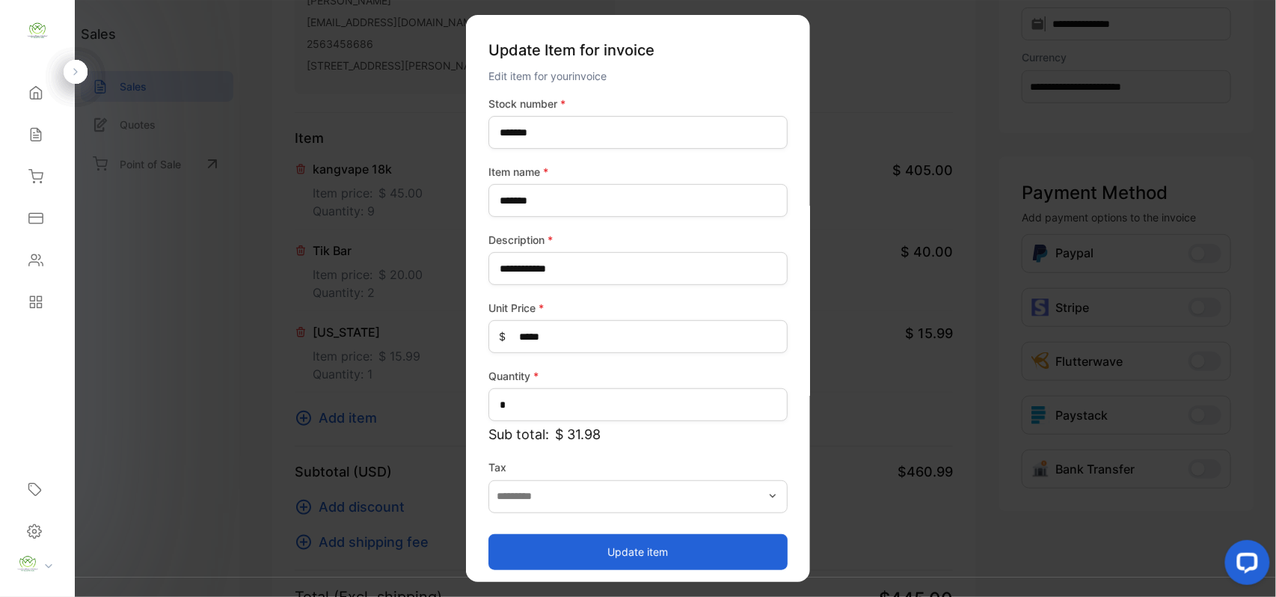
click at [541, 542] on button "Update item" at bounding box center [637, 551] width 299 height 36
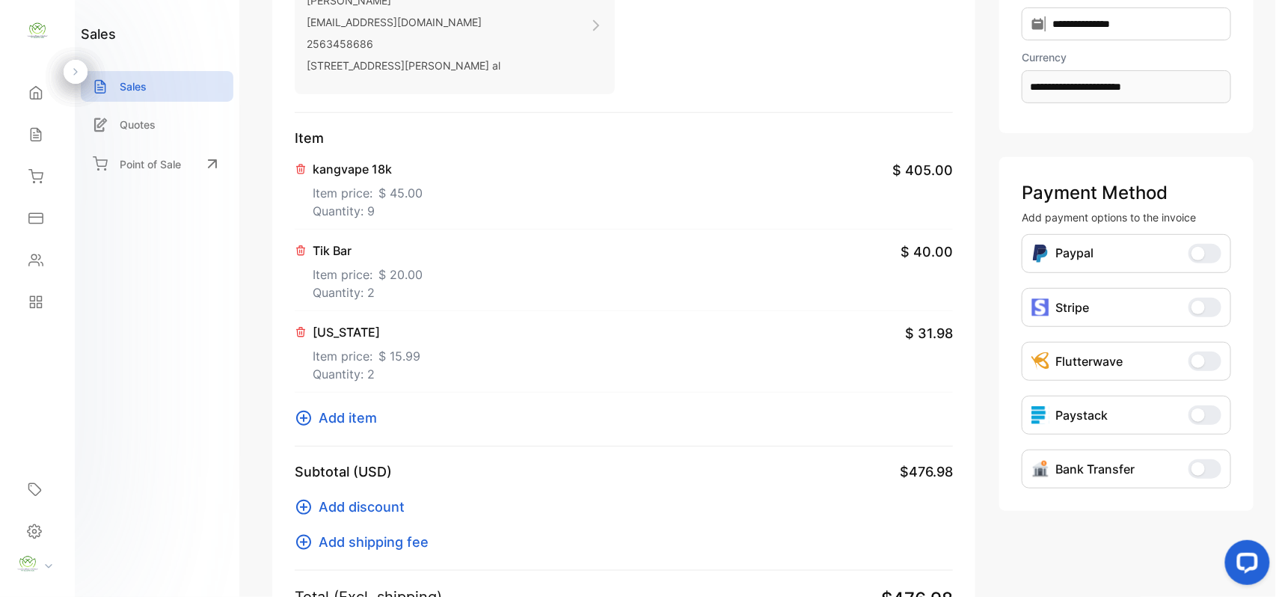
scroll to position [0, 0]
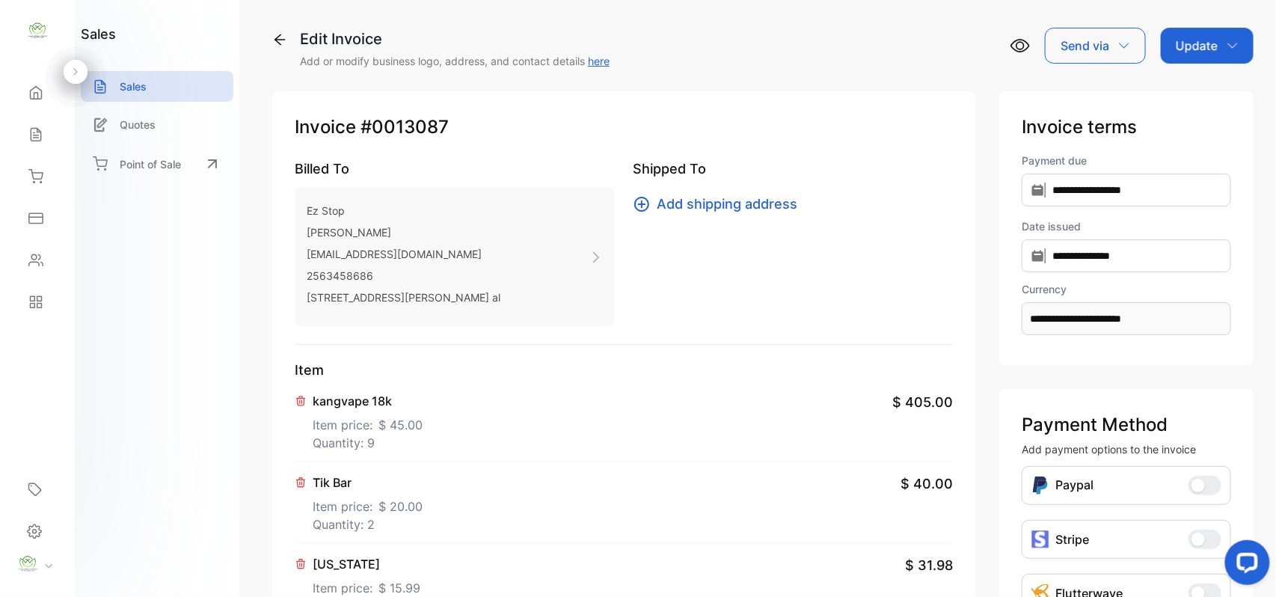
click at [1216, 51] on div "Update" at bounding box center [1206, 46] width 93 height 36
click at [1217, 94] on div "Invoice" at bounding box center [1209, 95] width 86 height 30
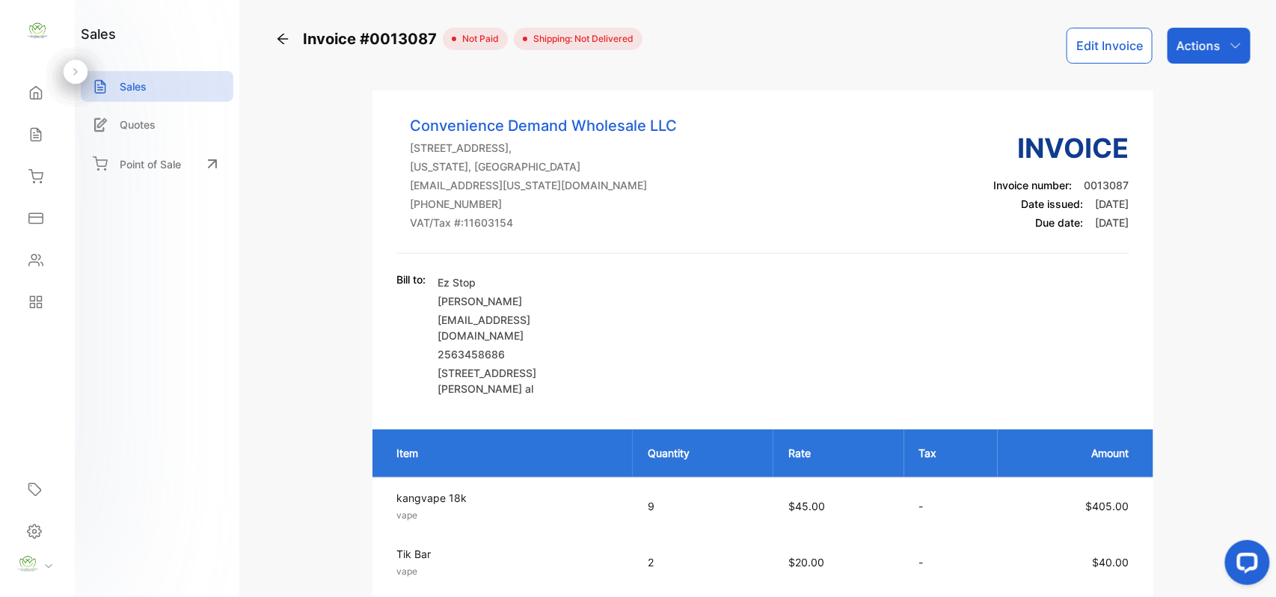
drag, startPoint x: 1188, startPoint y: 40, endPoint x: 1190, endPoint y: 60, distance: 20.3
click at [1191, 40] on p "Actions" at bounding box center [1198, 46] width 44 height 18
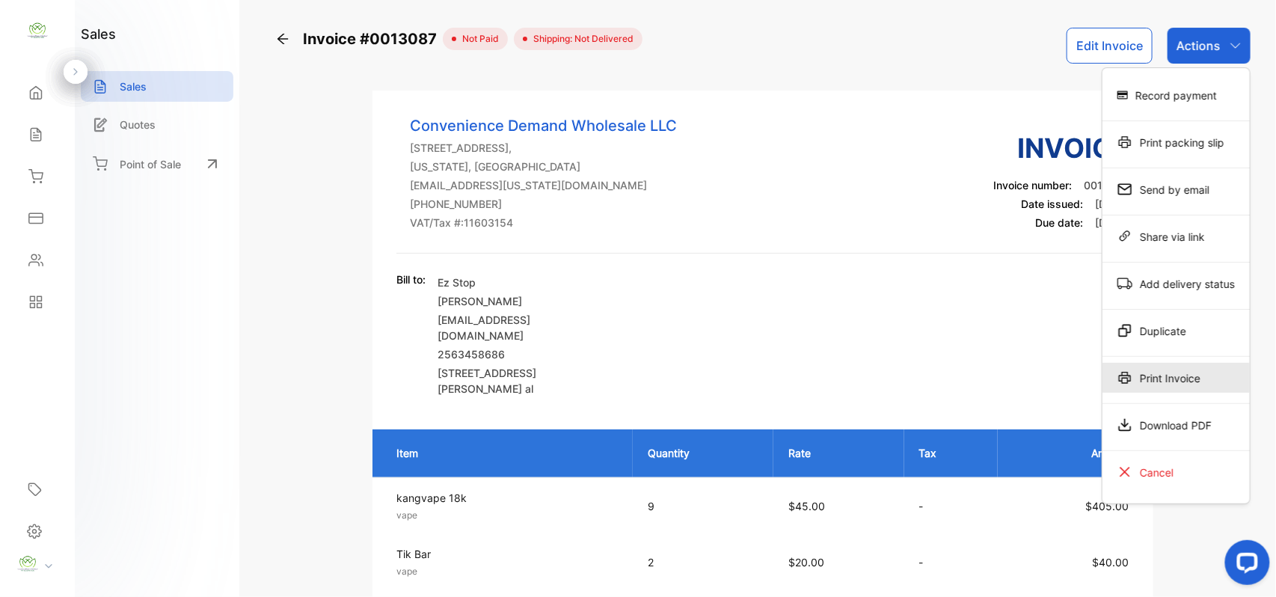
click at [1192, 375] on div "Print Invoice" at bounding box center [1175, 378] width 147 height 30
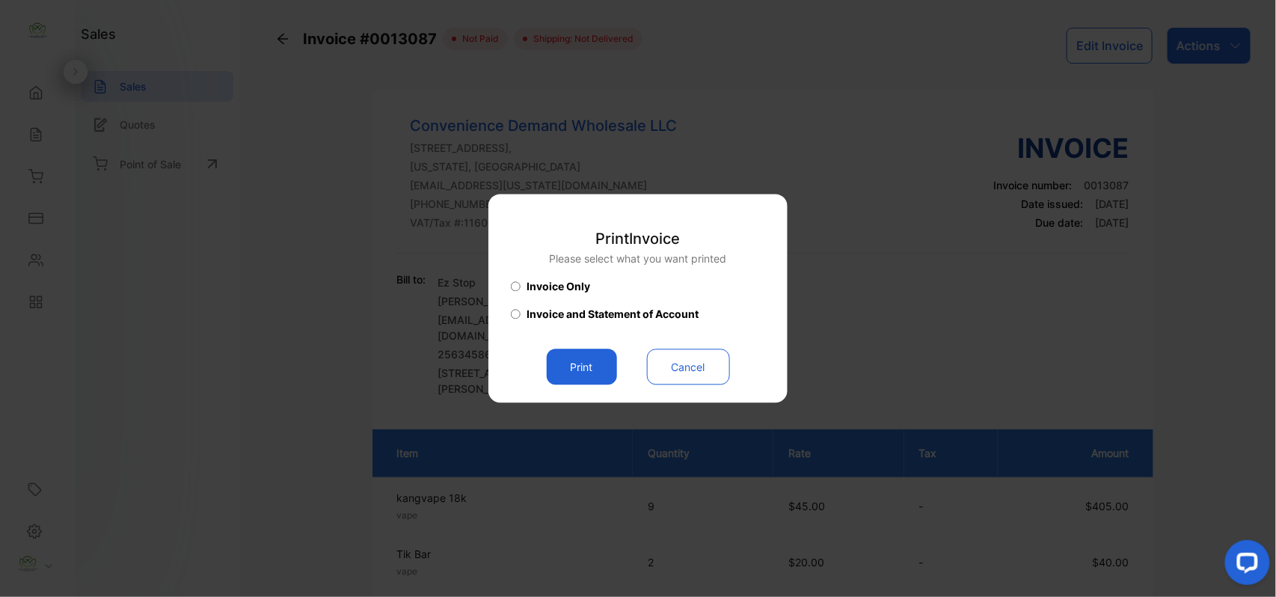
click at [555, 377] on button "Print" at bounding box center [582, 367] width 70 height 36
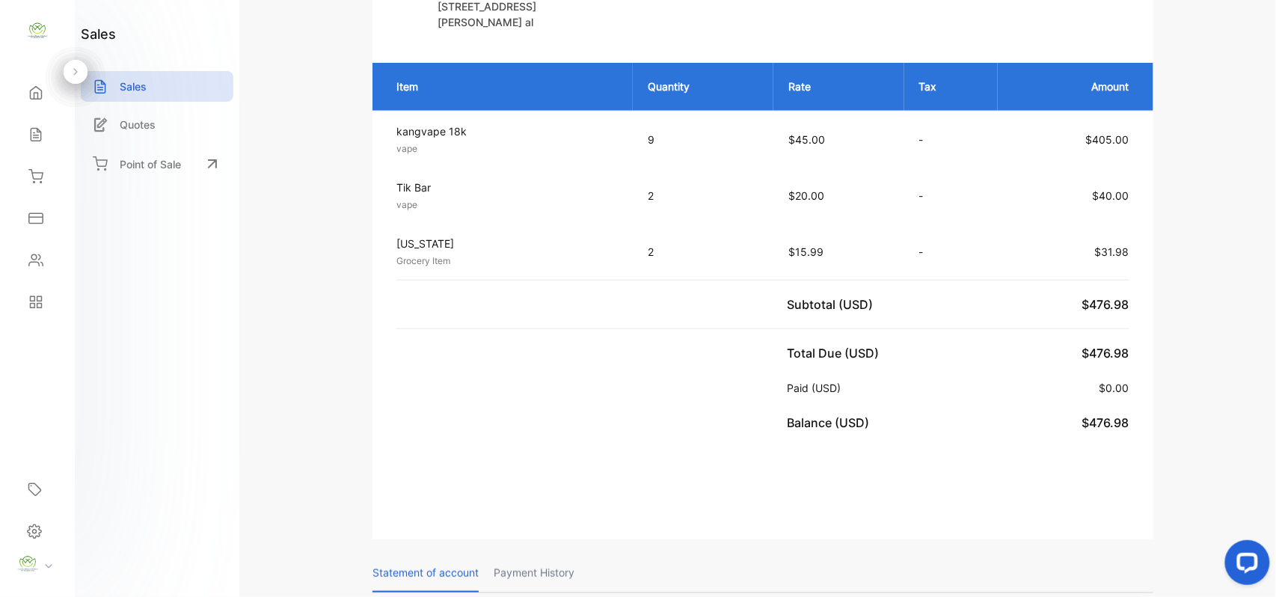
scroll to position [465, 0]
